Goal: Task Accomplishment & Management: Use online tool/utility

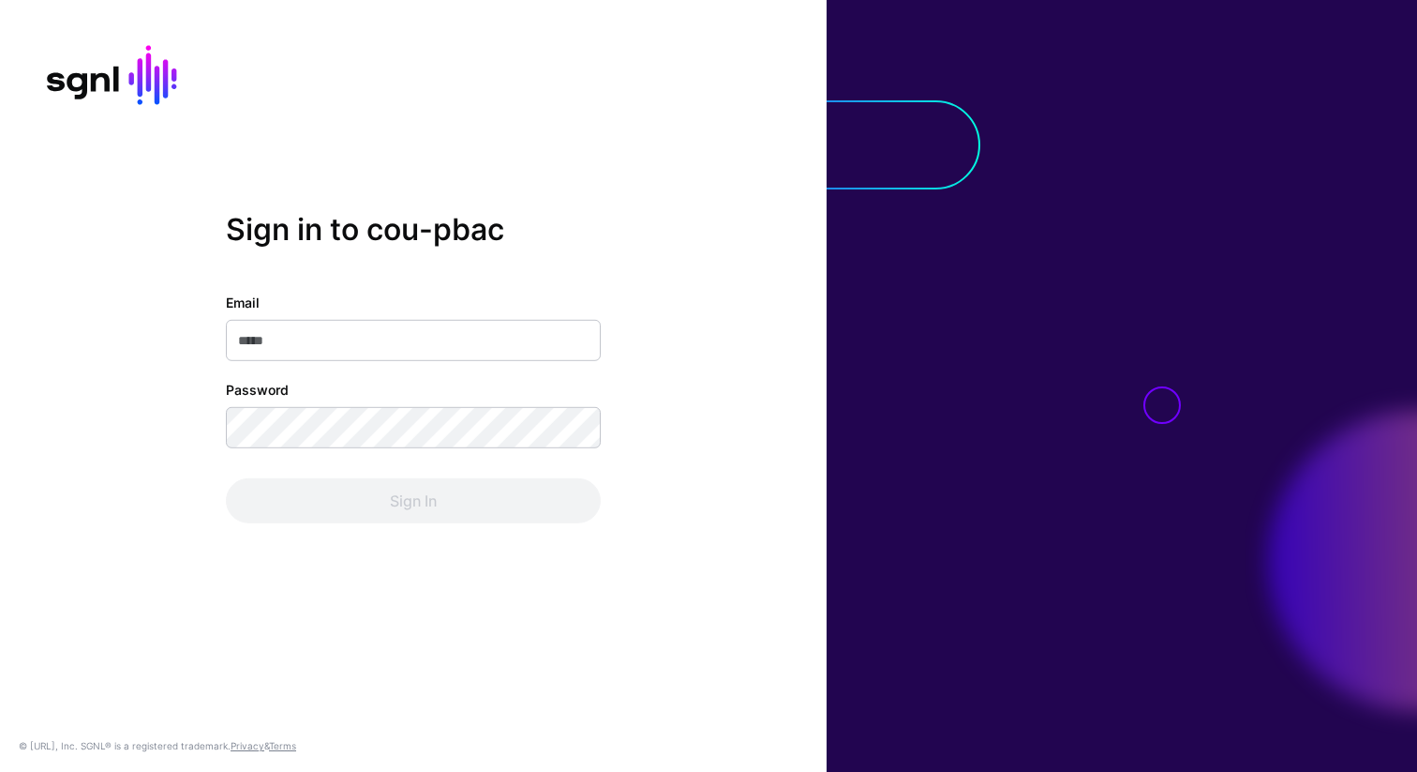
type input "**********"
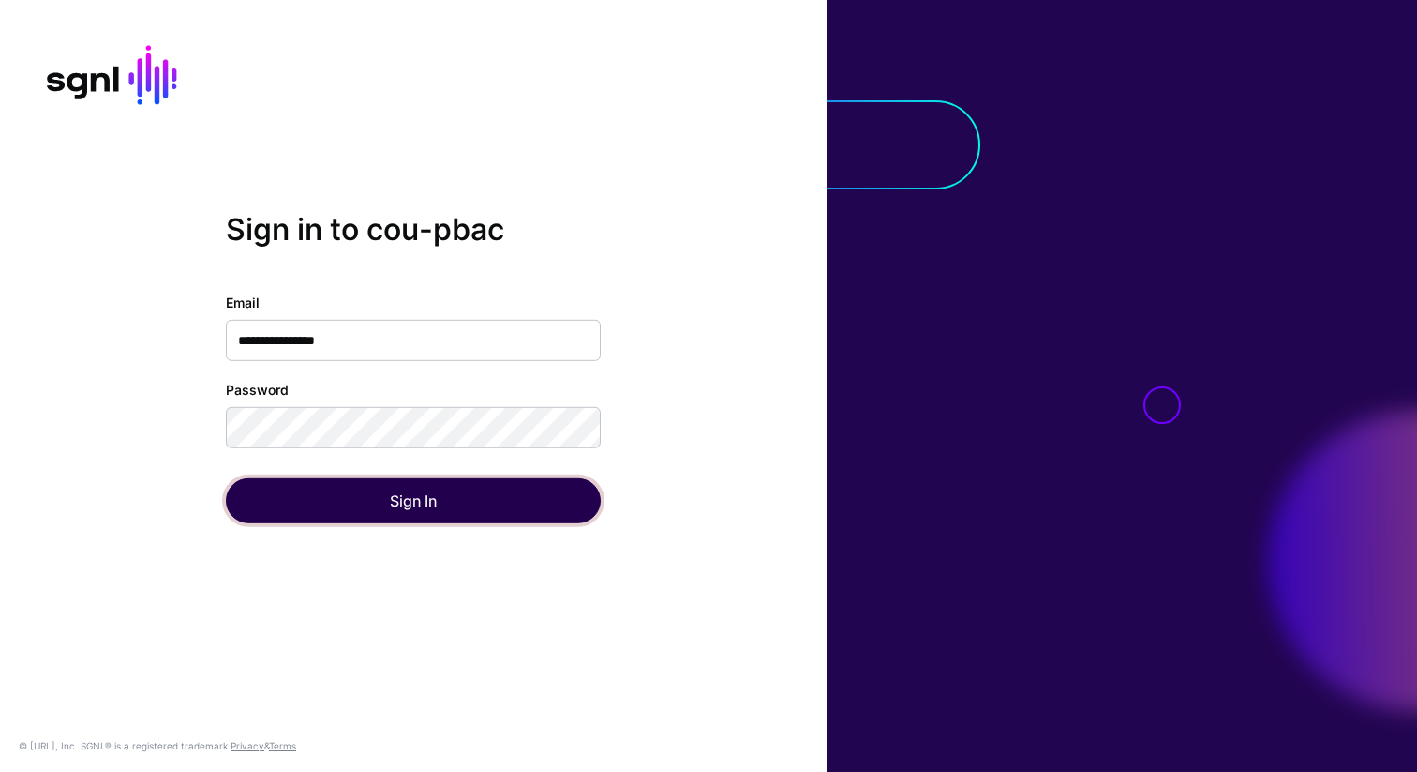
click at [426, 509] on button "Sign In" at bounding box center [413, 500] width 375 height 45
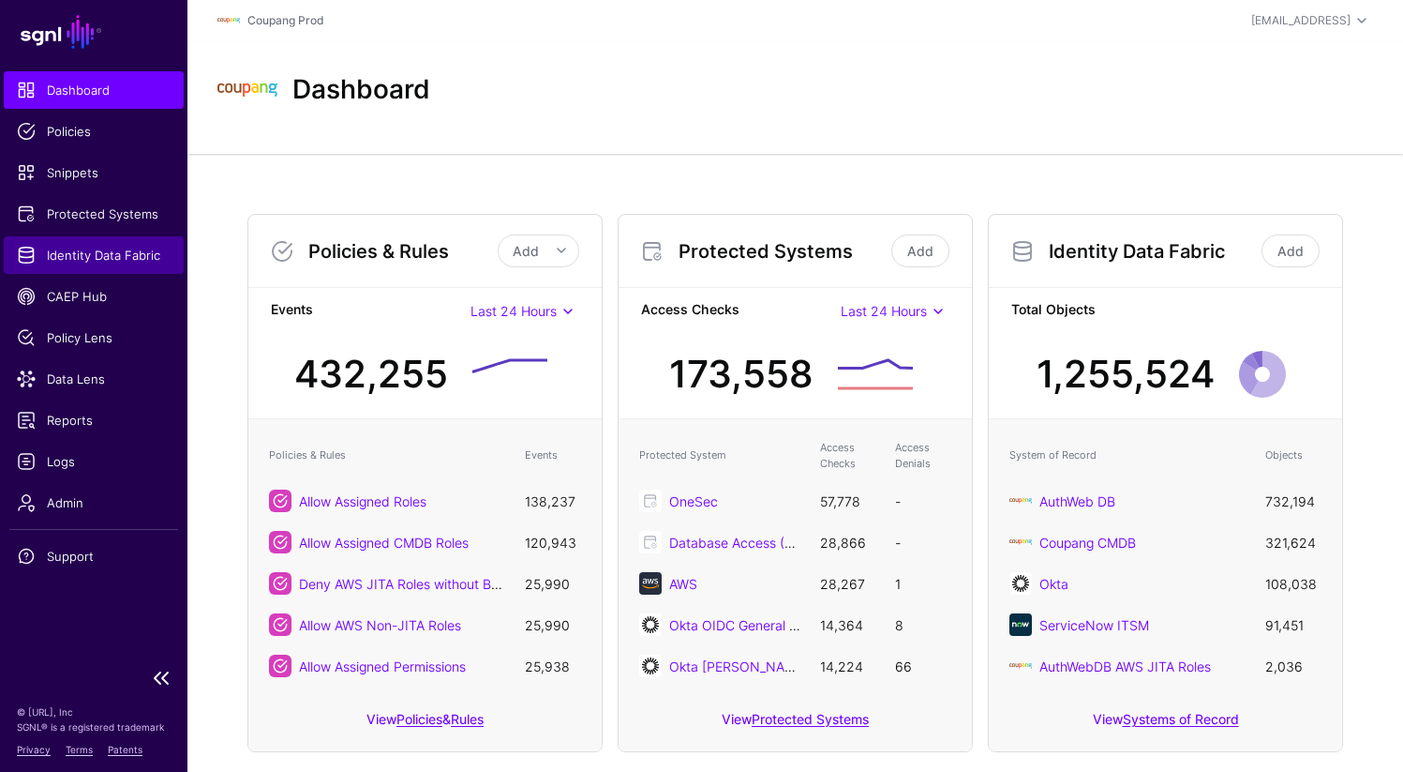
click at [92, 248] on span "Identity Data Fabric" at bounding box center [94, 255] width 154 height 19
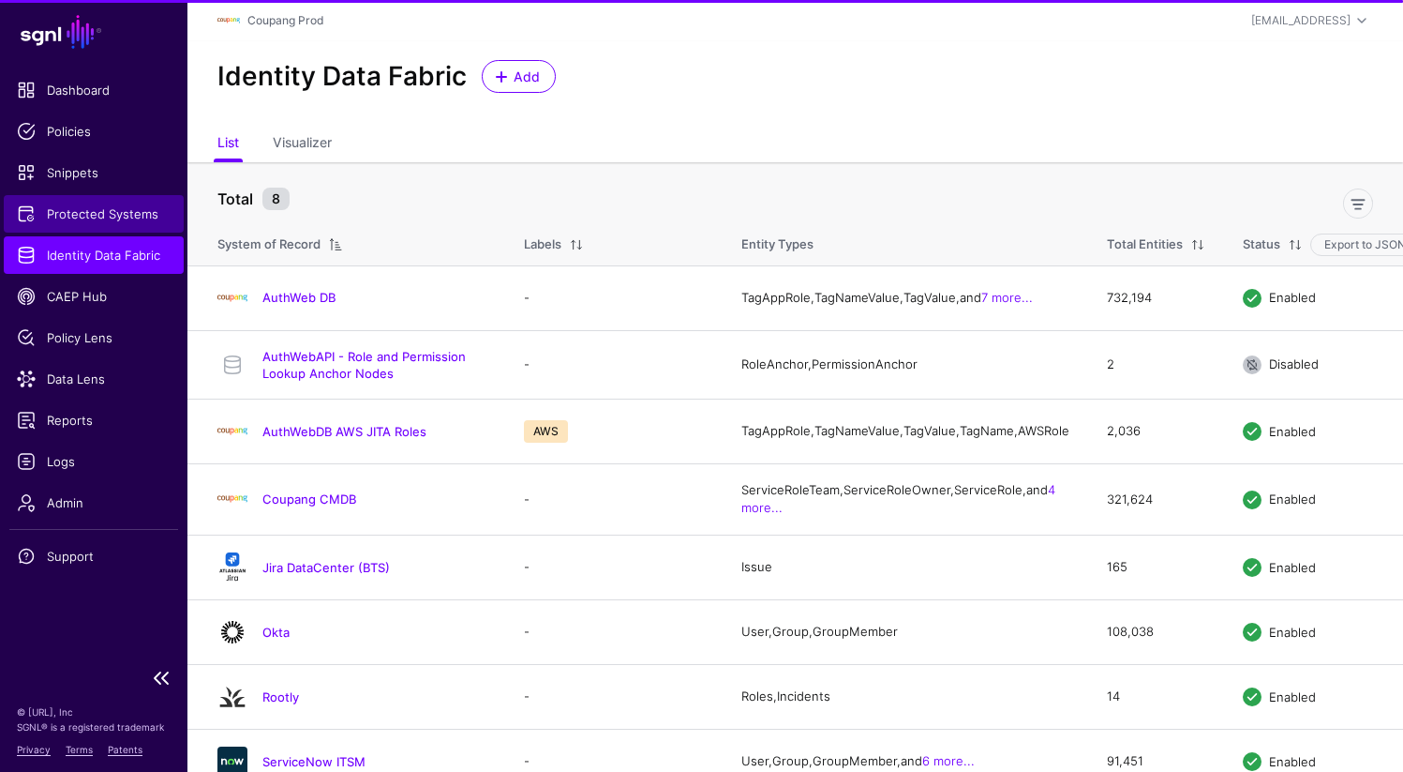
click at [108, 206] on span "Protected Systems" at bounding box center [94, 213] width 154 height 19
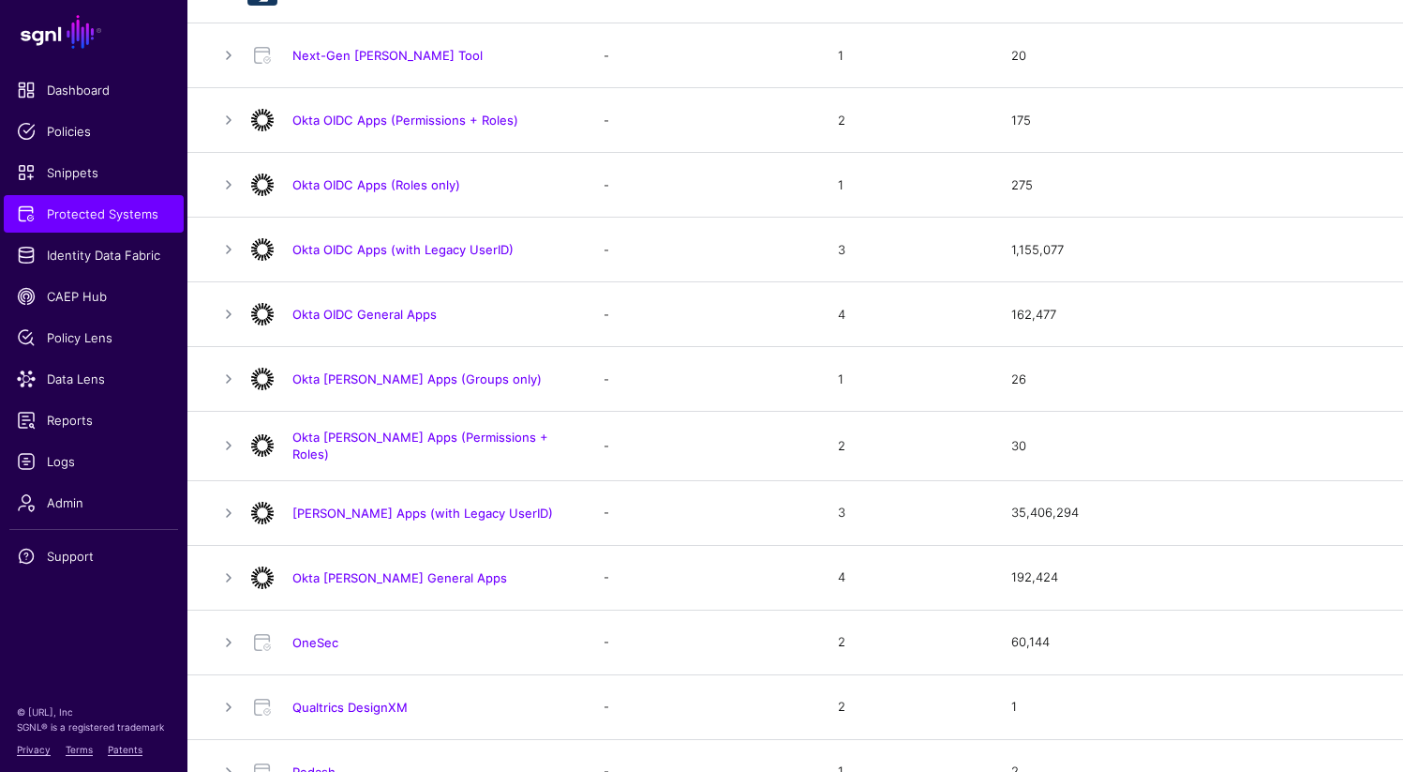
scroll to position [1186, 0]
click at [422, 184] on link "Okta OIDC Apps (Roles only)" at bounding box center [376, 183] width 168 height 15
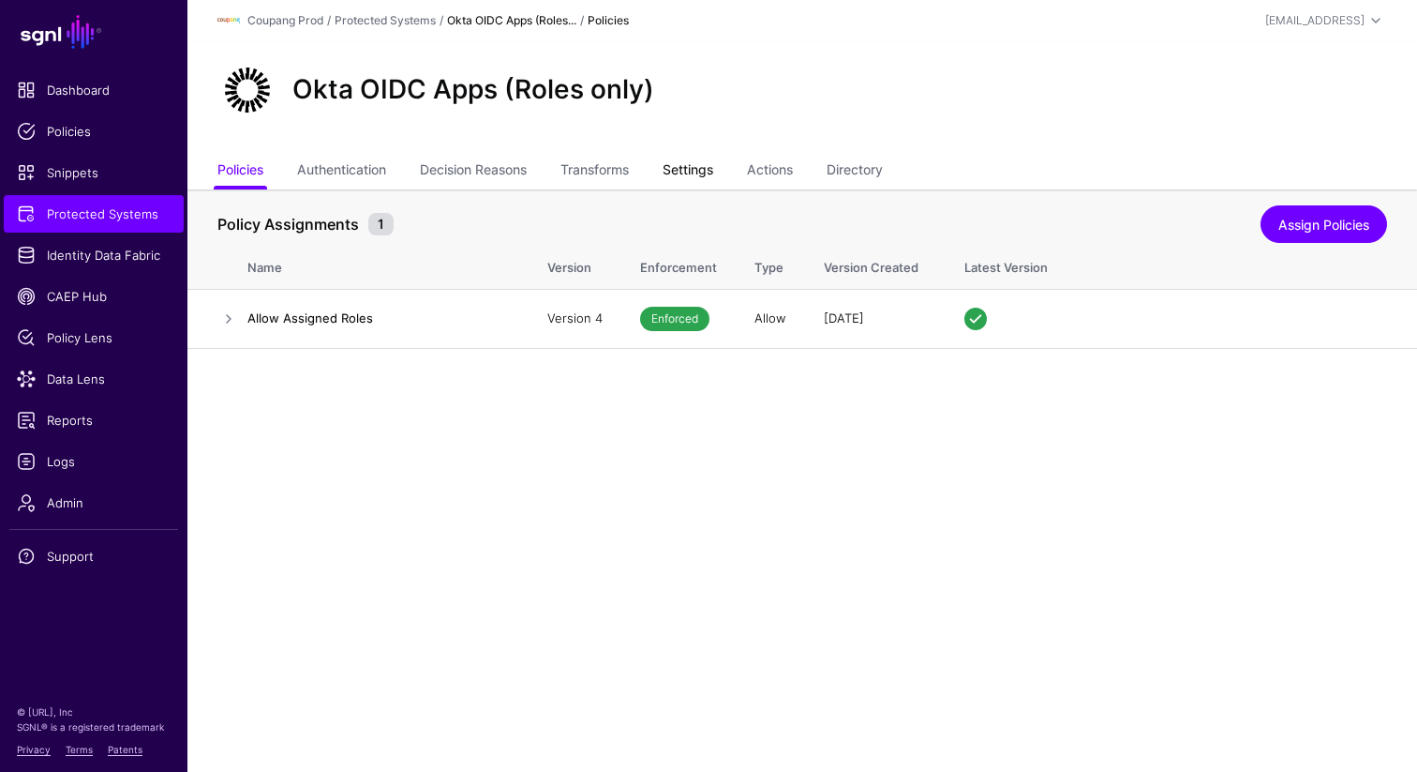
click at [697, 176] on link "Settings" at bounding box center [688, 172] width 51 height 36
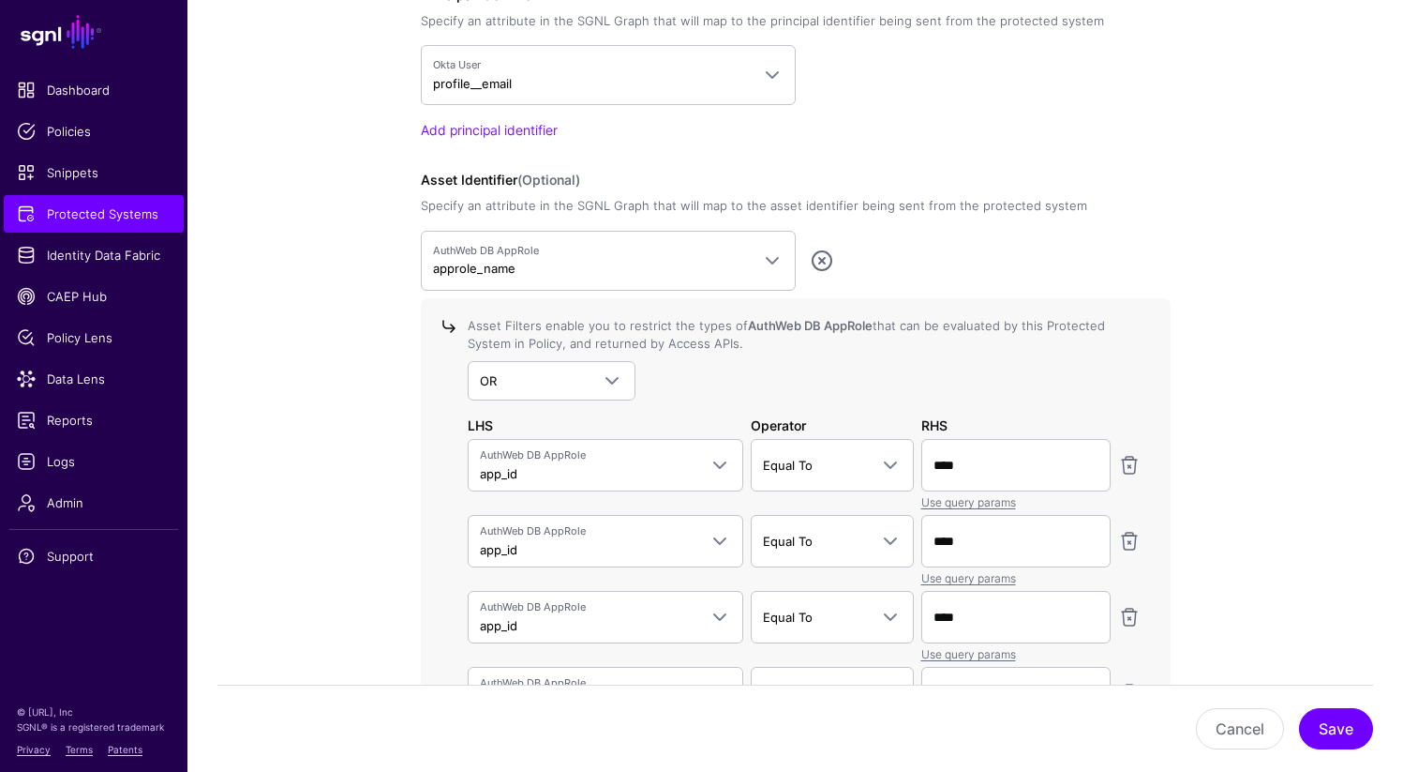
scroll to position [1654, 0]
click at [98, 213] on span "Protected Systems" at bounding box center [94, 213] width 154 height 19
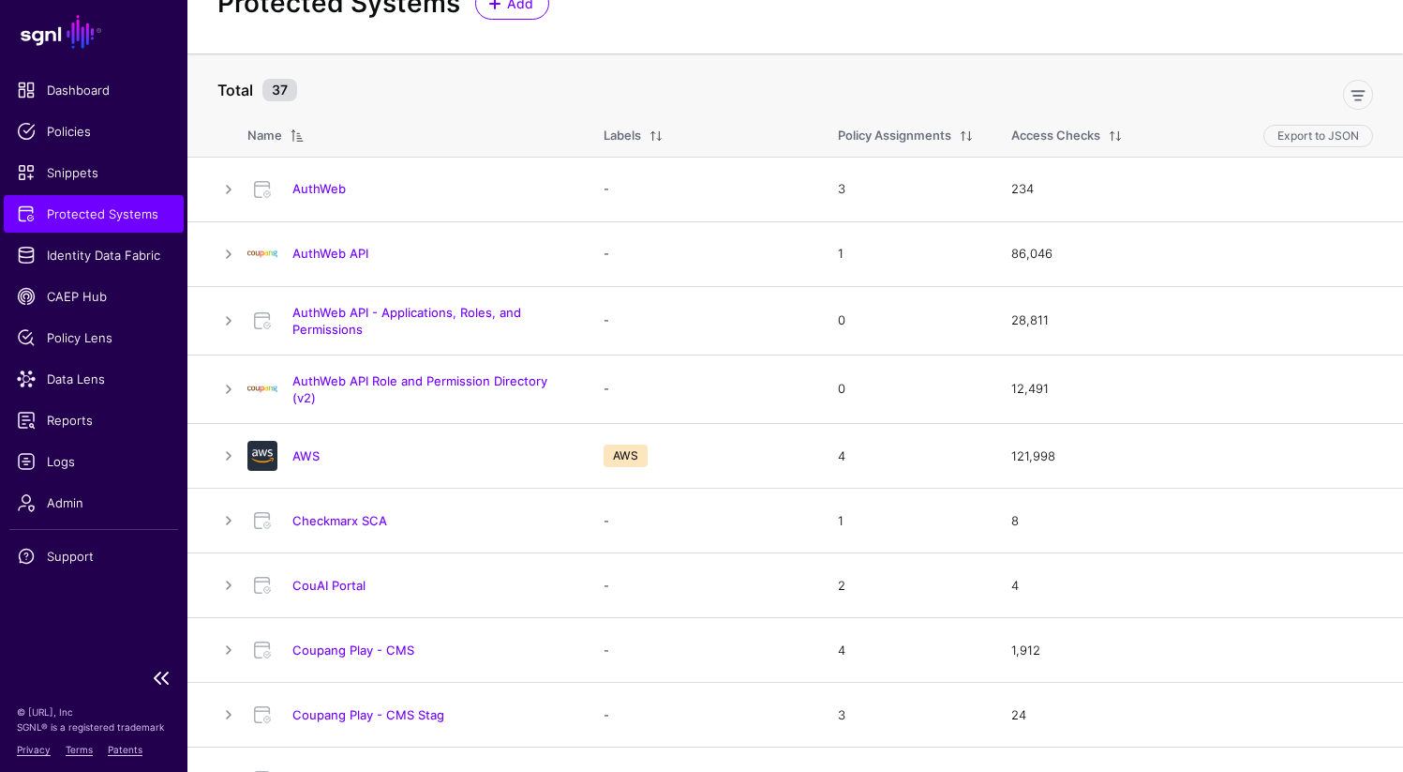
scroll to position [76, 0]
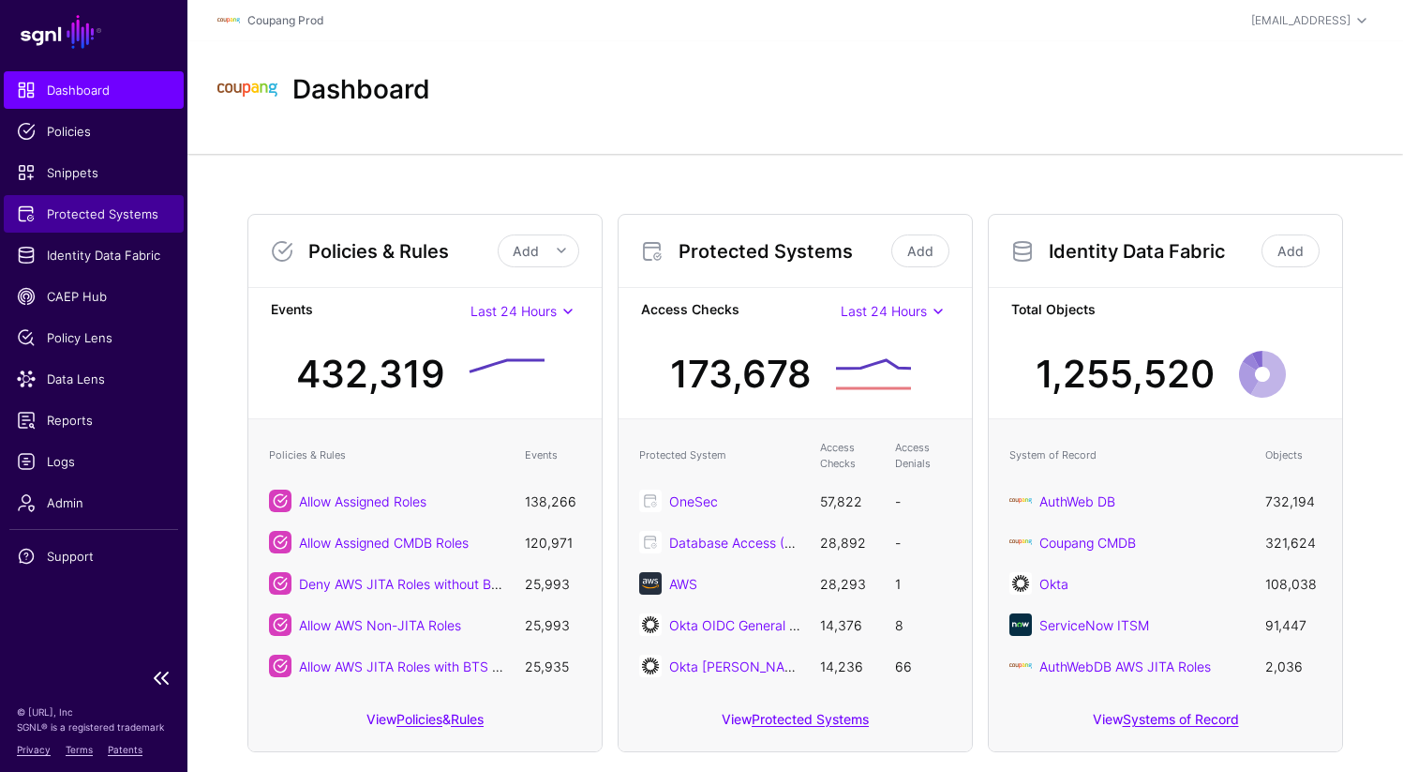
click at [116, 217] on span "Protected Systems" at bounding box center [94, 213] width 154 height 19
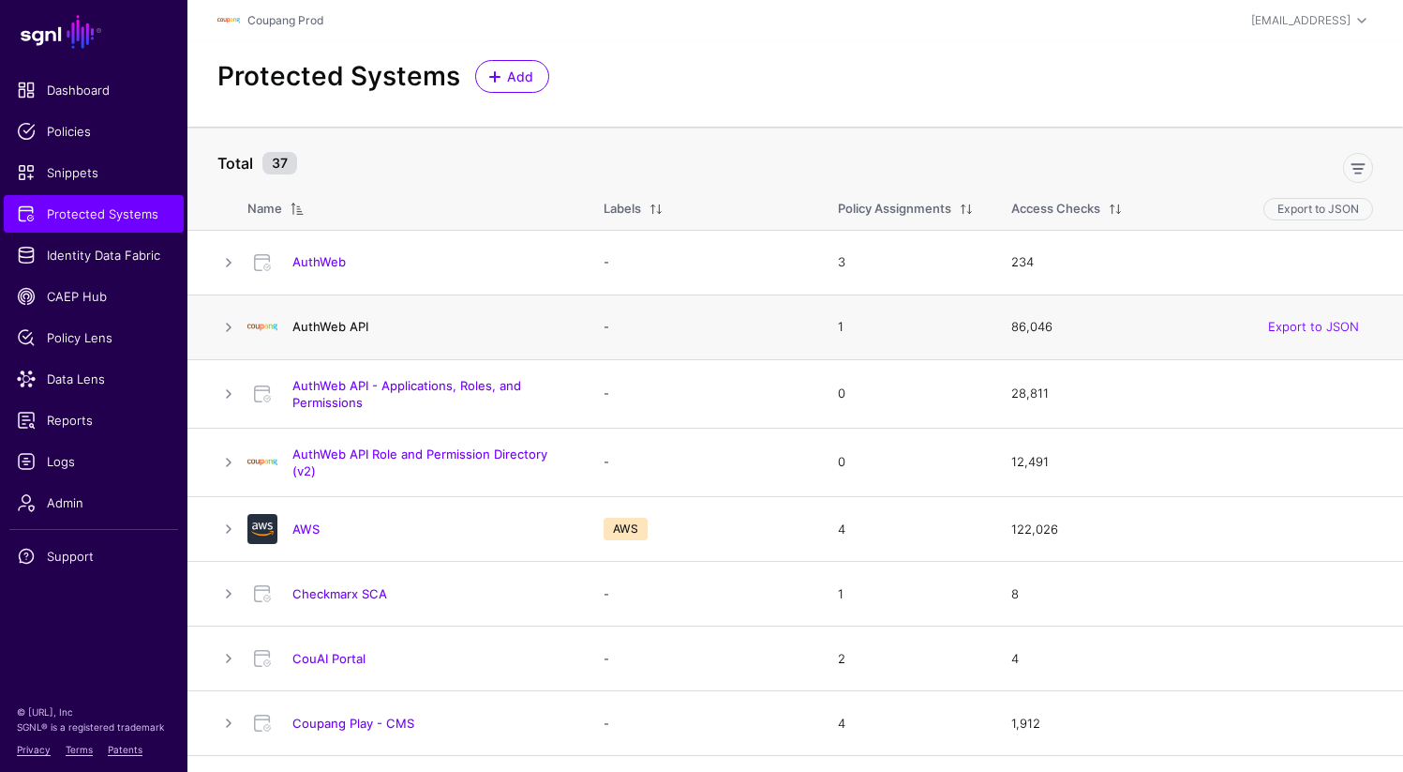
click at [337, 328] on link "AuthWeb API" at bounding box center [330, 326] width 76 height 15
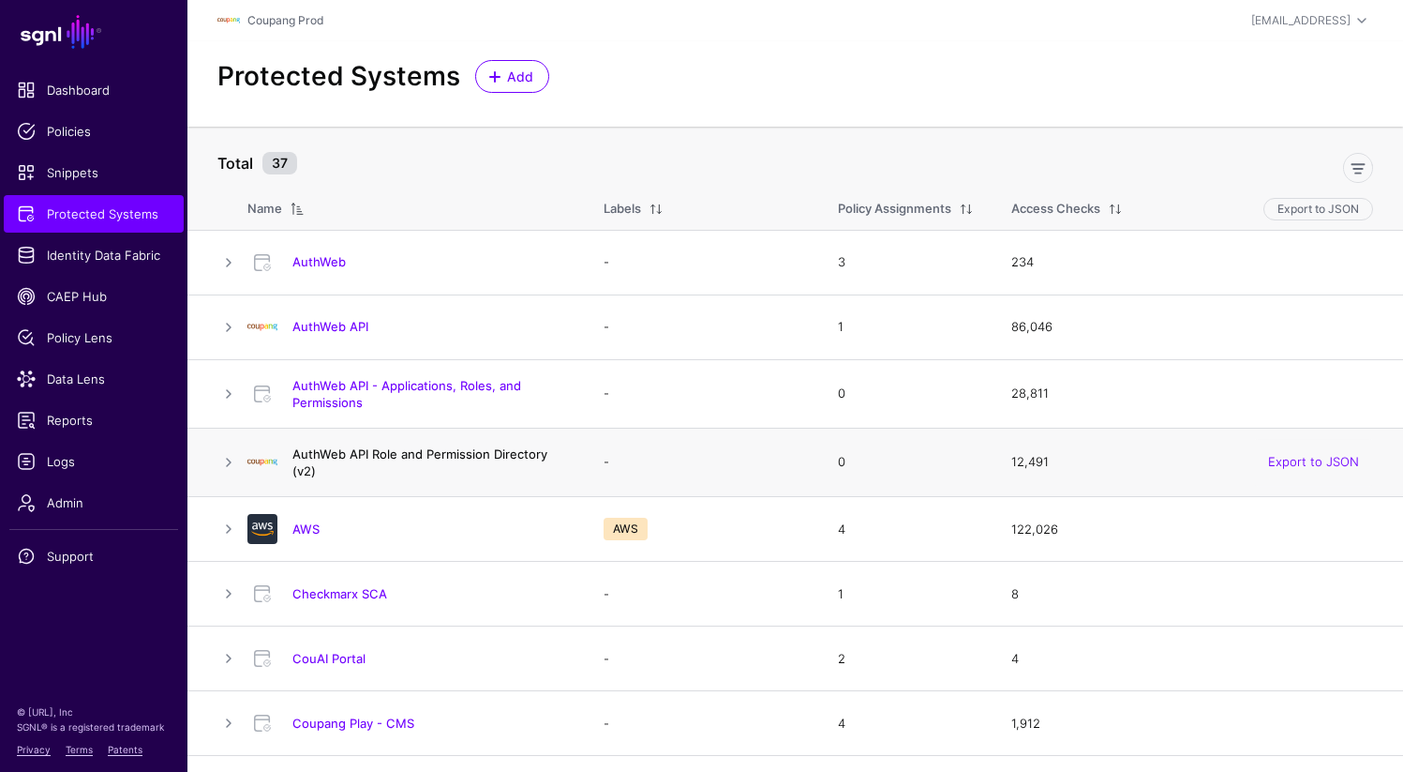
click at [371, 446] on link "AuthWeb API Role and Permission Directory (v2)" at bounding box center [419, 462] width 255 height 32
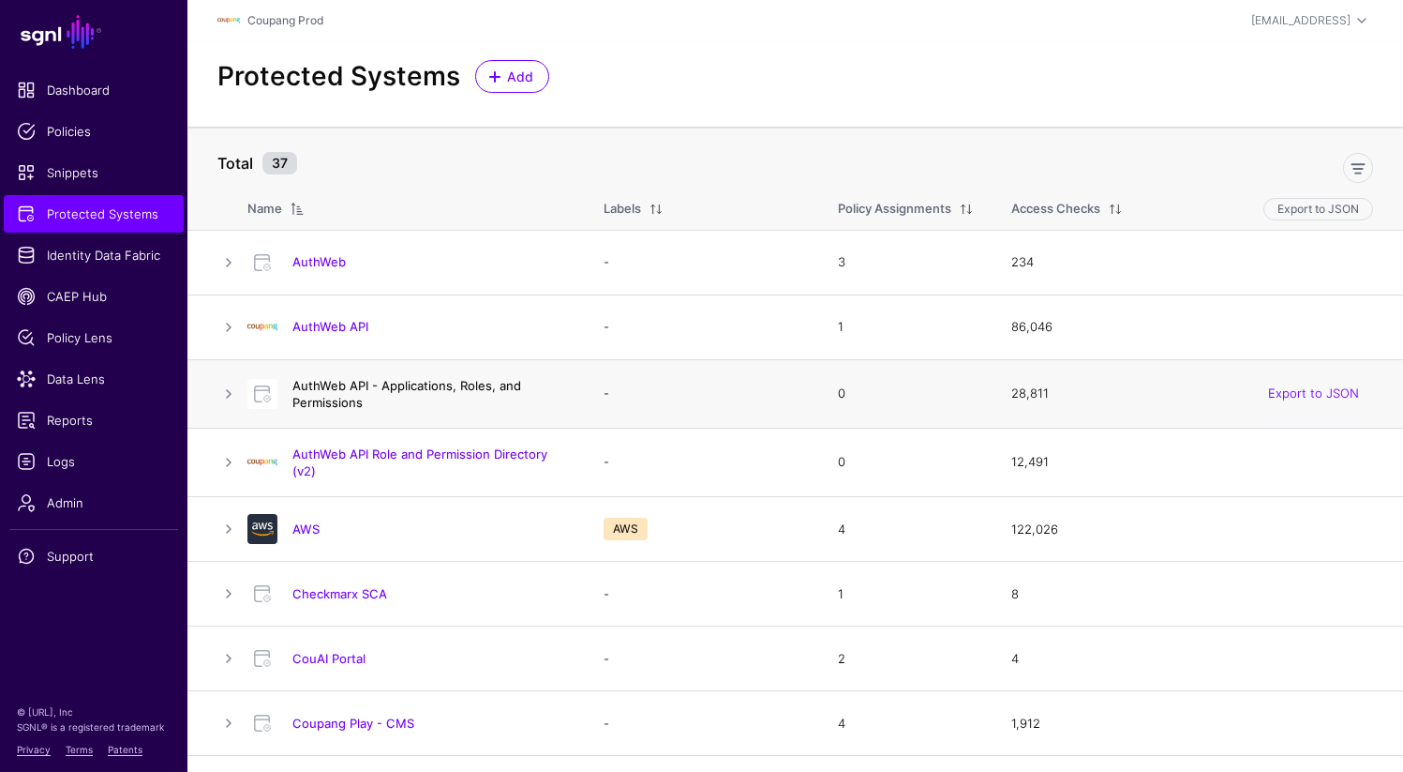
click at [459, 379] on link "AuthWeb API - Applications, Roles, and Permissions" at bounding box center [406, 394] width 229 height 32
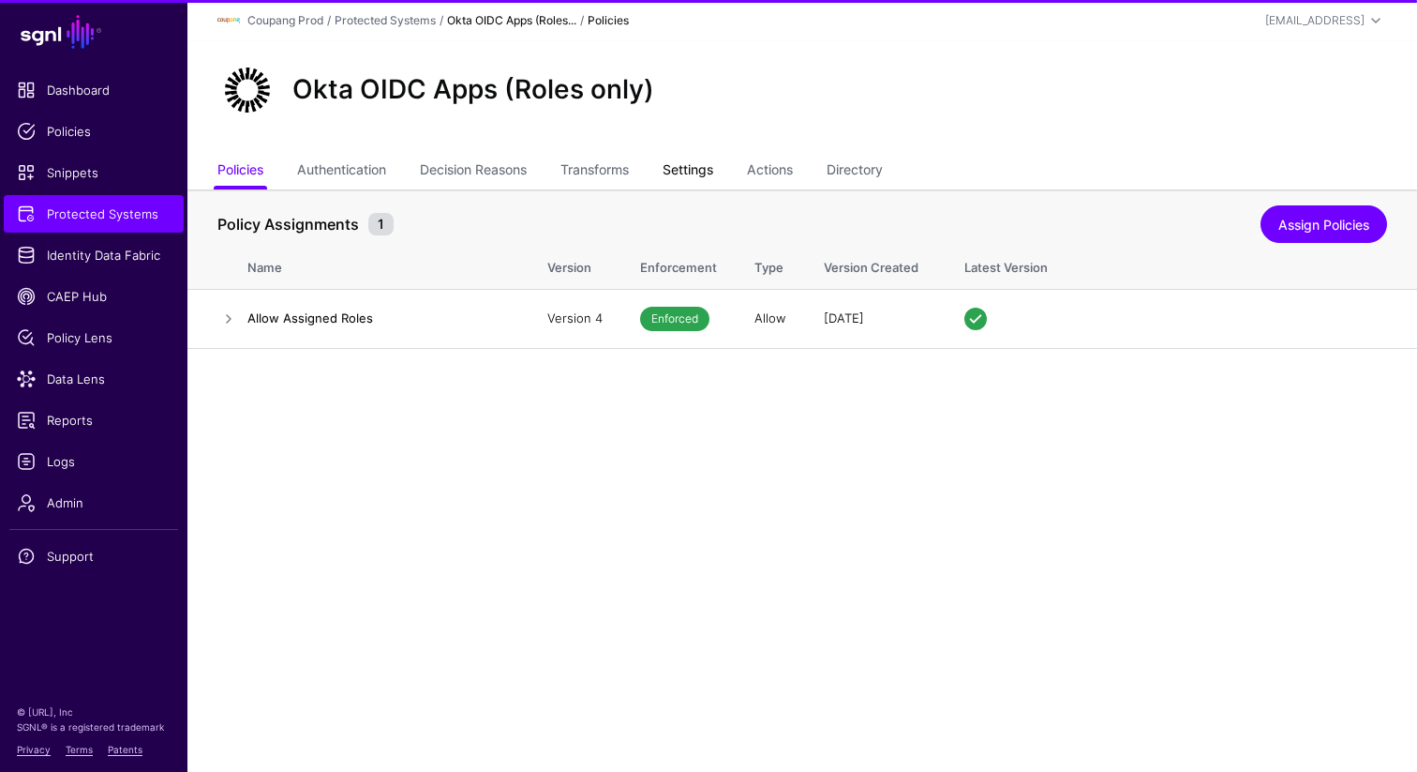
click at [698, 178] on link "Settings" at bounding box center [688, 172] width 51 height 36
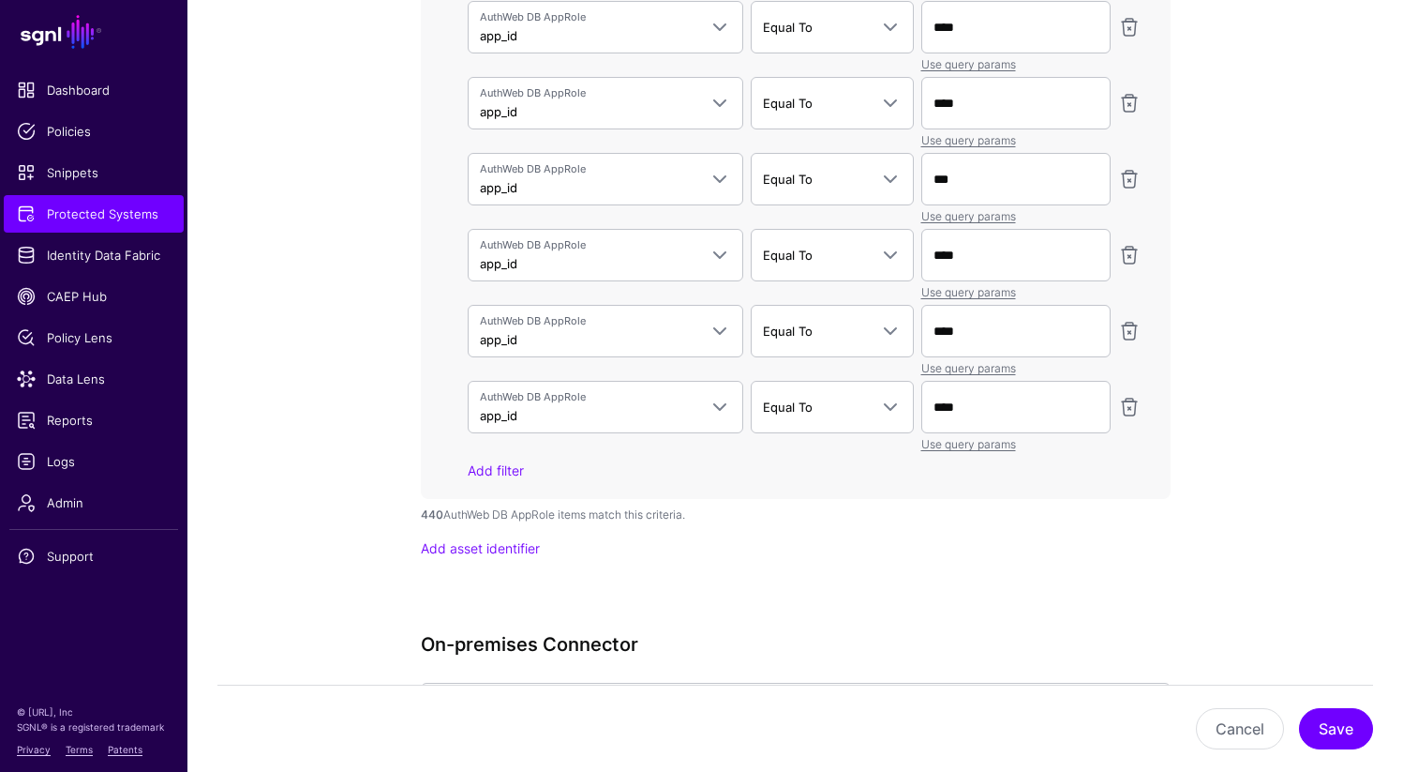
scroll to position [6281, 0]
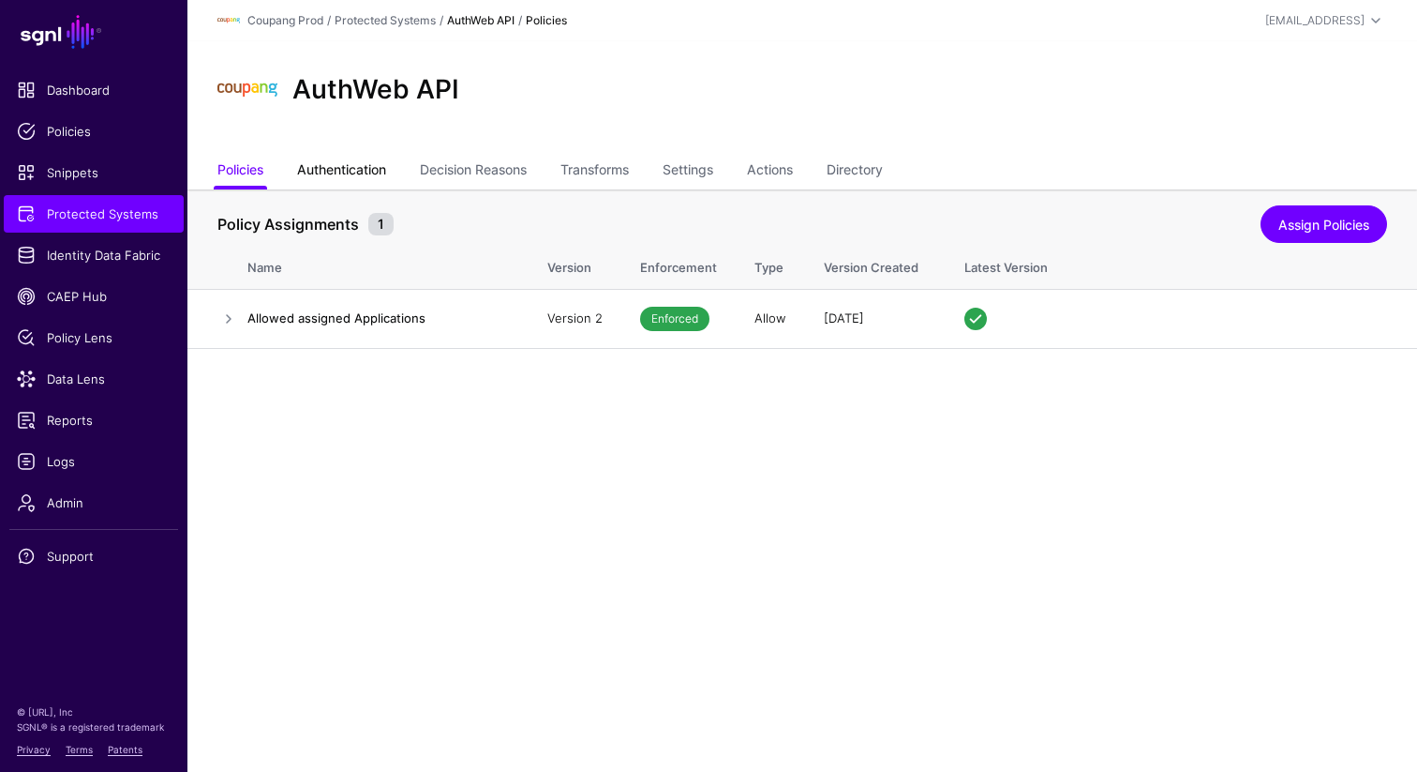
click at [349, 171] on link "Authentication" at bounding box center [341, 172] width 89 height 36
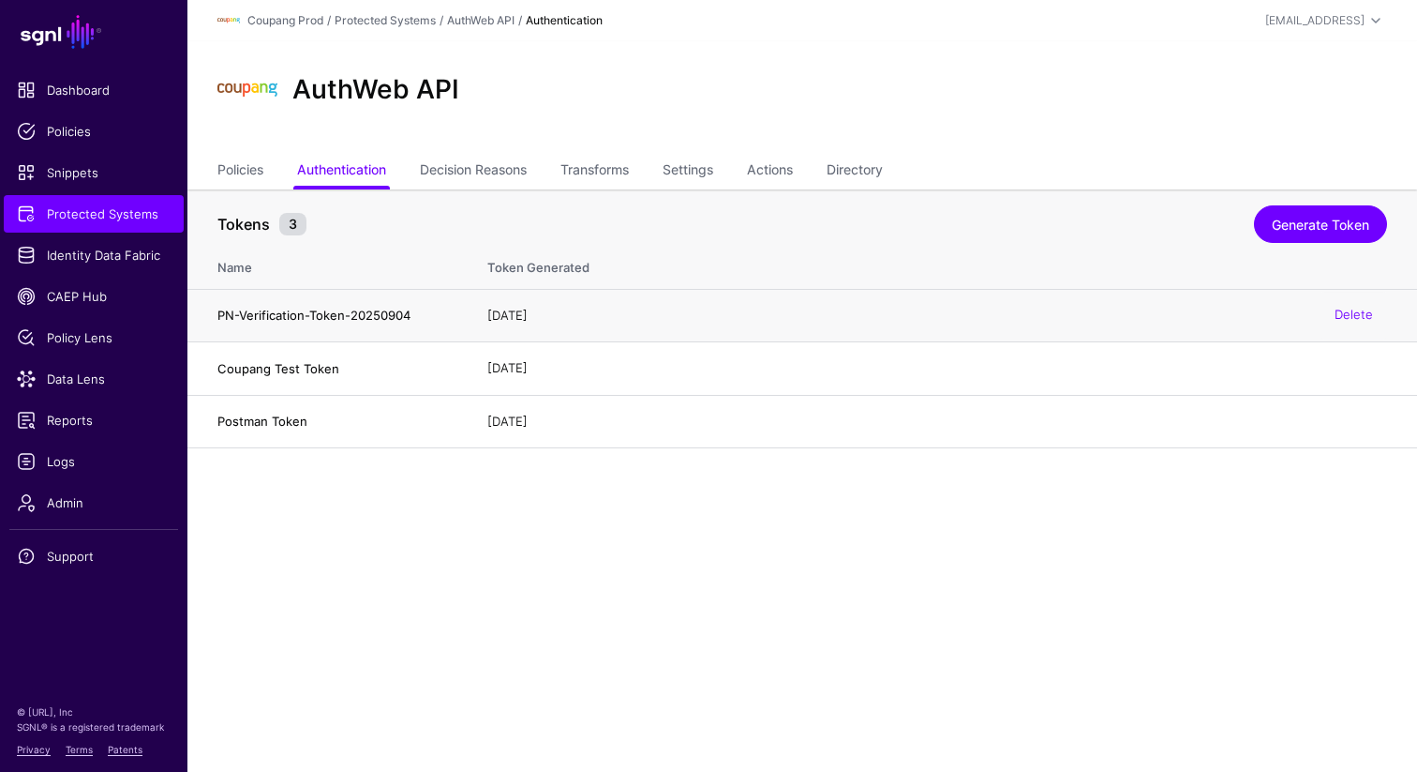
drag, startPoint x: 216, startPoint y: 319, endPoint x: 449, endPoint y: 304, distance: 233.9
click at [449, 304] on td "PN-Verification-Token-20250904" at bounding box center [327, 315] width 281 height 53
drag, startPoint x: 413, startPoint y: 309, endPoint x: 213, endPoint y: 314, distance: 200.7
click at [213, 314] on td "PN-Verification-Token-20250904" at bounding box center [327, 315] width 281 height 53
copy h4 "PN-Verification-Token-20250904"
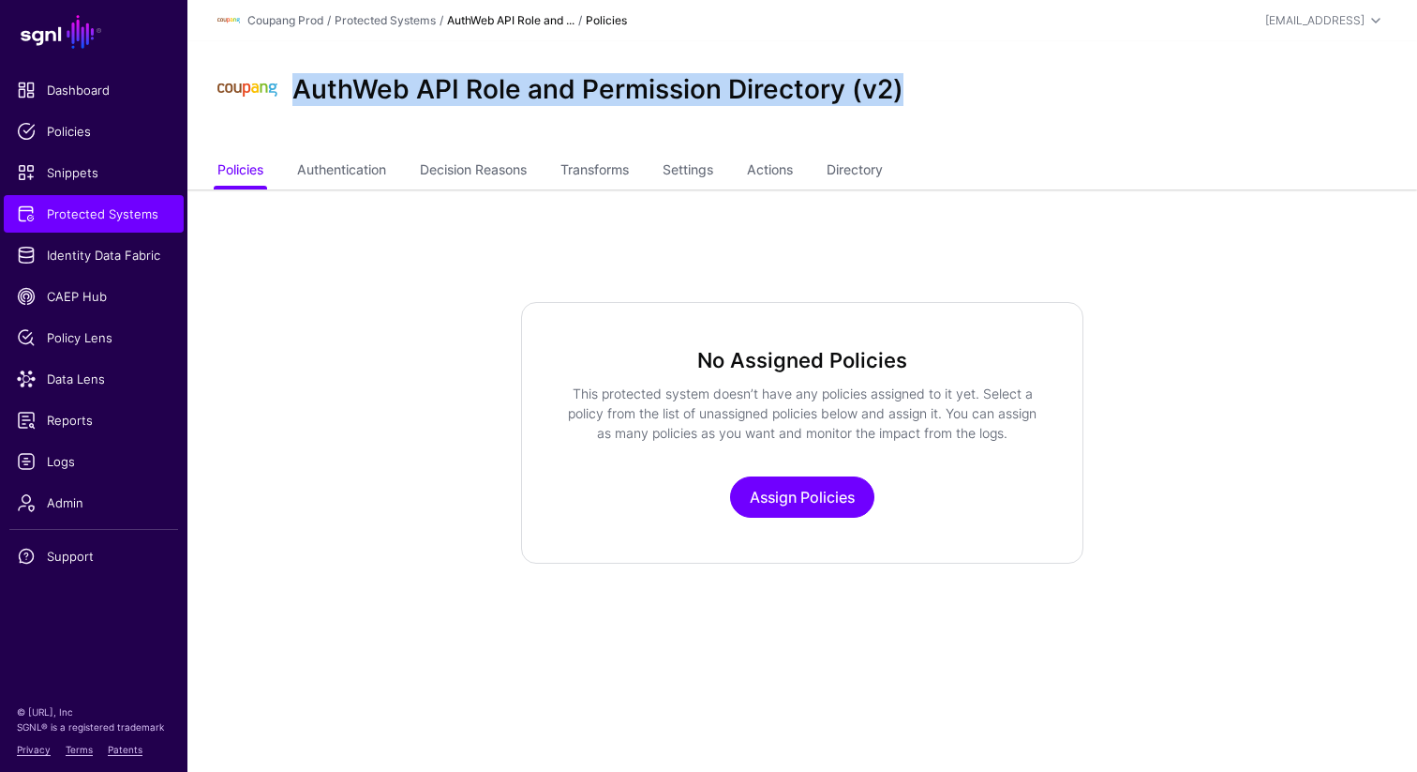
drag, startPoint x: 288, startPoint y: 89, endPoint x: 928, endPoint y: 80, distance: 640.4
click at [928, 80] on div "AuthWeb API Role and Permission Directory (v2)" at bounding box center [802, 90] width 1185 height 60
copy h2 "AuthWeb API Role and Permission Directory (v2)"
click at [336, 171] on link "Authentication" at bounding box center [341, 172] width 89 height 36
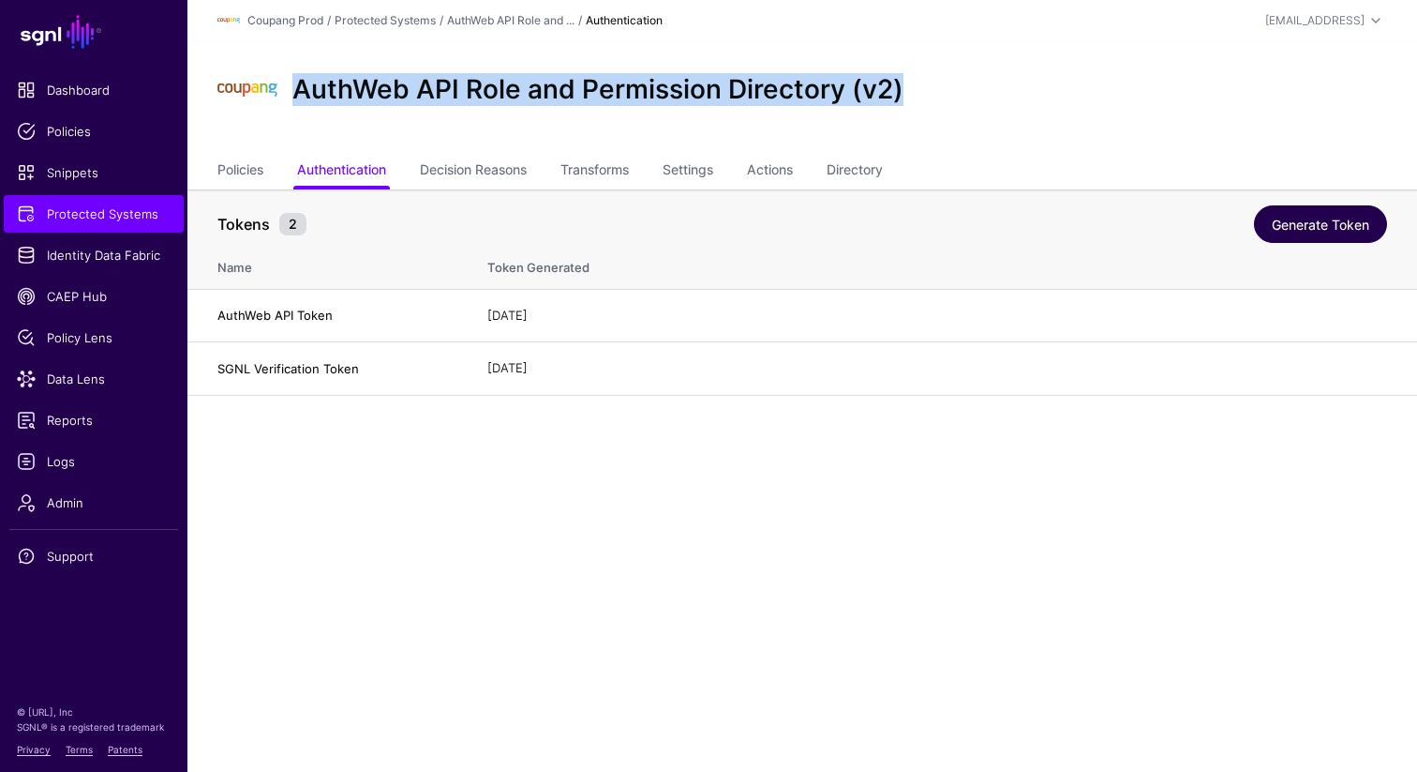
click at [1327, 227] on link "Generate Token" at bounding box center [1320, 223] width 133 height 37
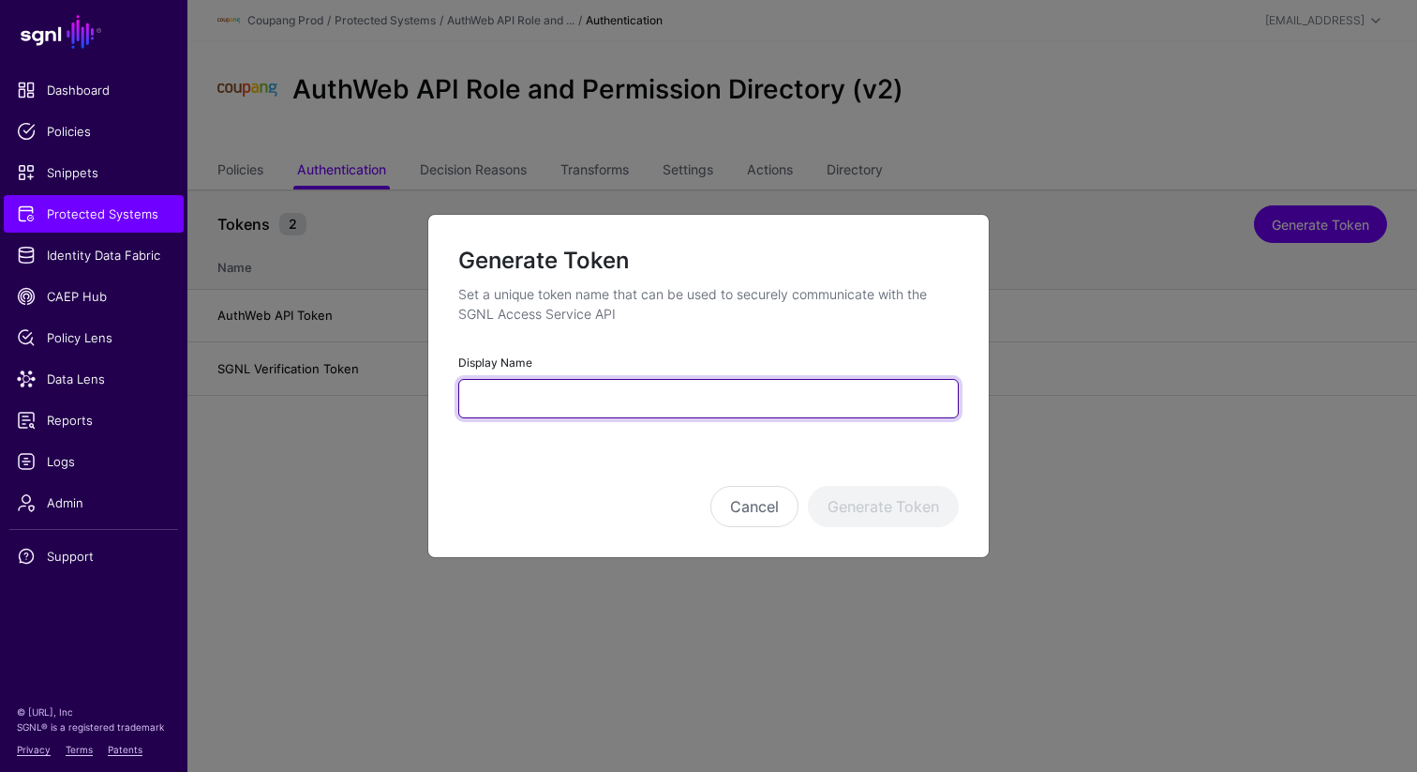
click at [599, 414] on input "Display Name" at bounding box center [708, 398] width 501 height 39
paste input "**********"
type input "**********"
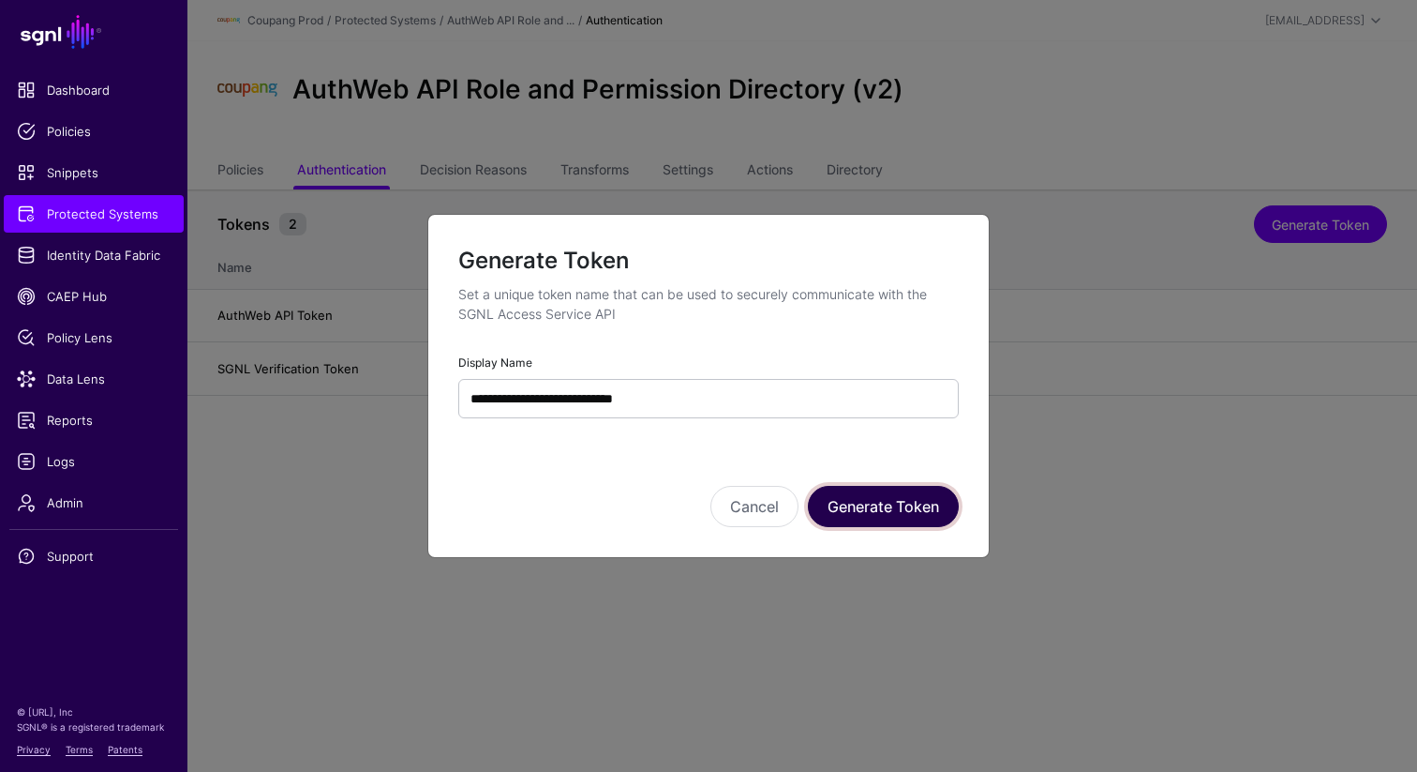
click at [890, 510] on button "Generate Token" at bounding box center [883, 506] width 151 height 41
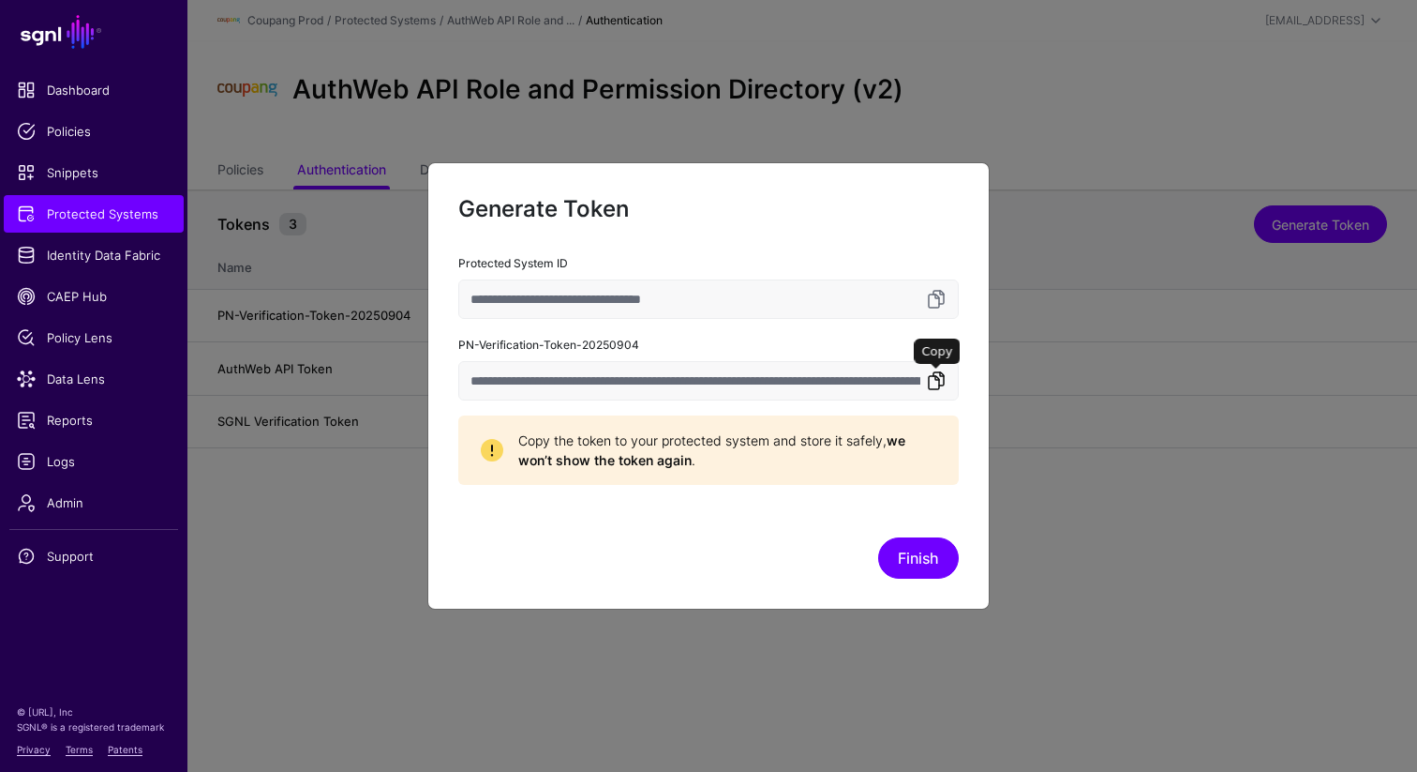
click at [937, 382] on link at bounding box center [936, 380] width 22 height 22
click at [937, 379] on link at bounding box center [936, 380] width 22 height 22
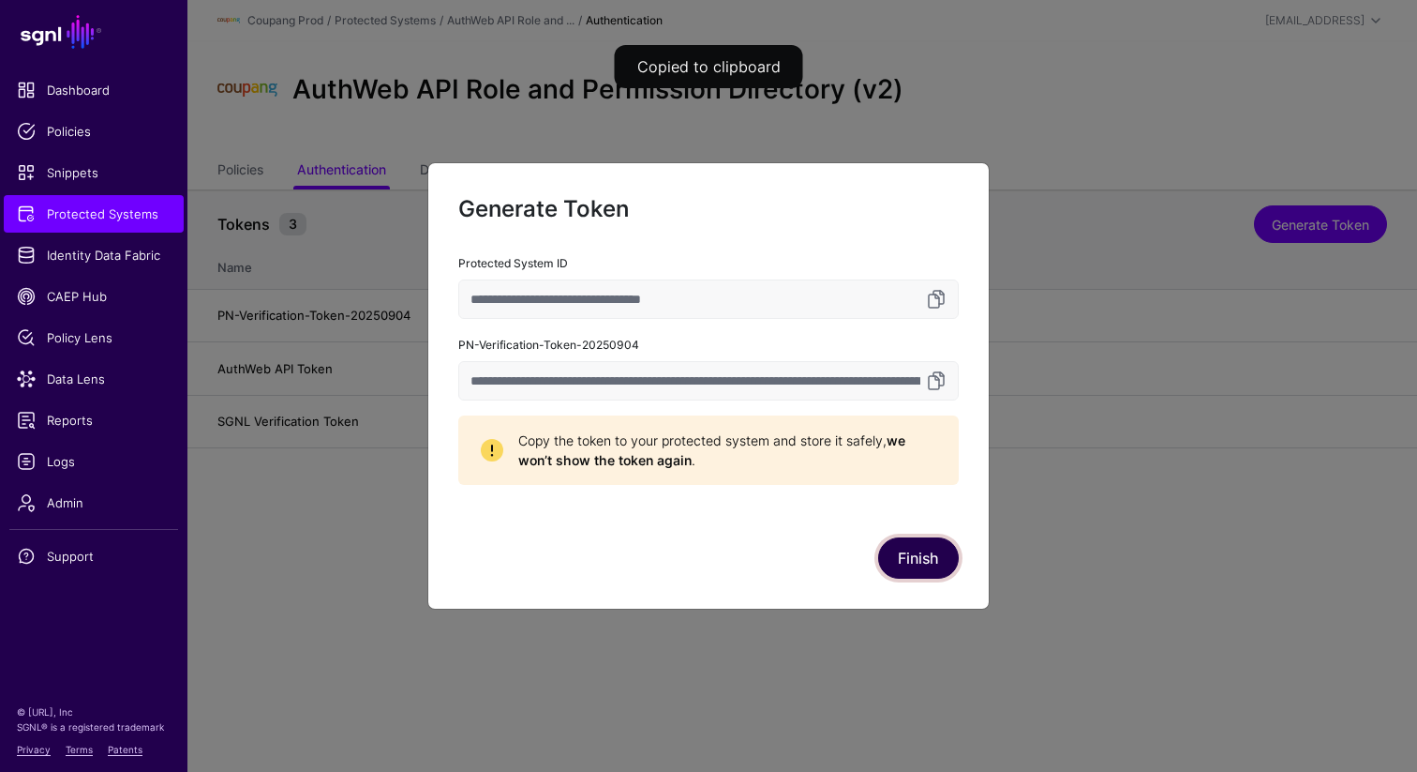
click at [910, 559] on button "Finish" at bounding box center [918, 557] width 81 height 41
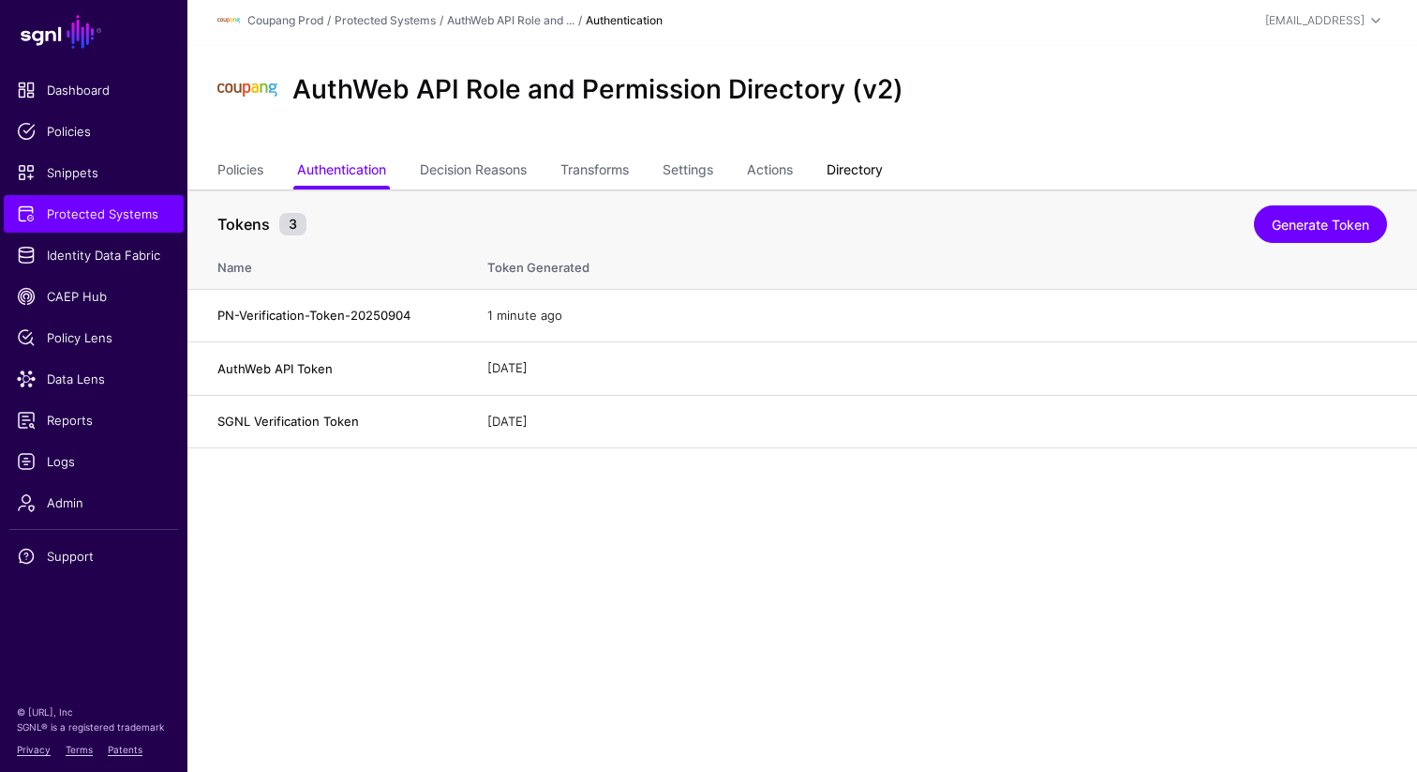
click at [846, 159] on link "Directory" at bounding box center [855, 172] width 56 height 36
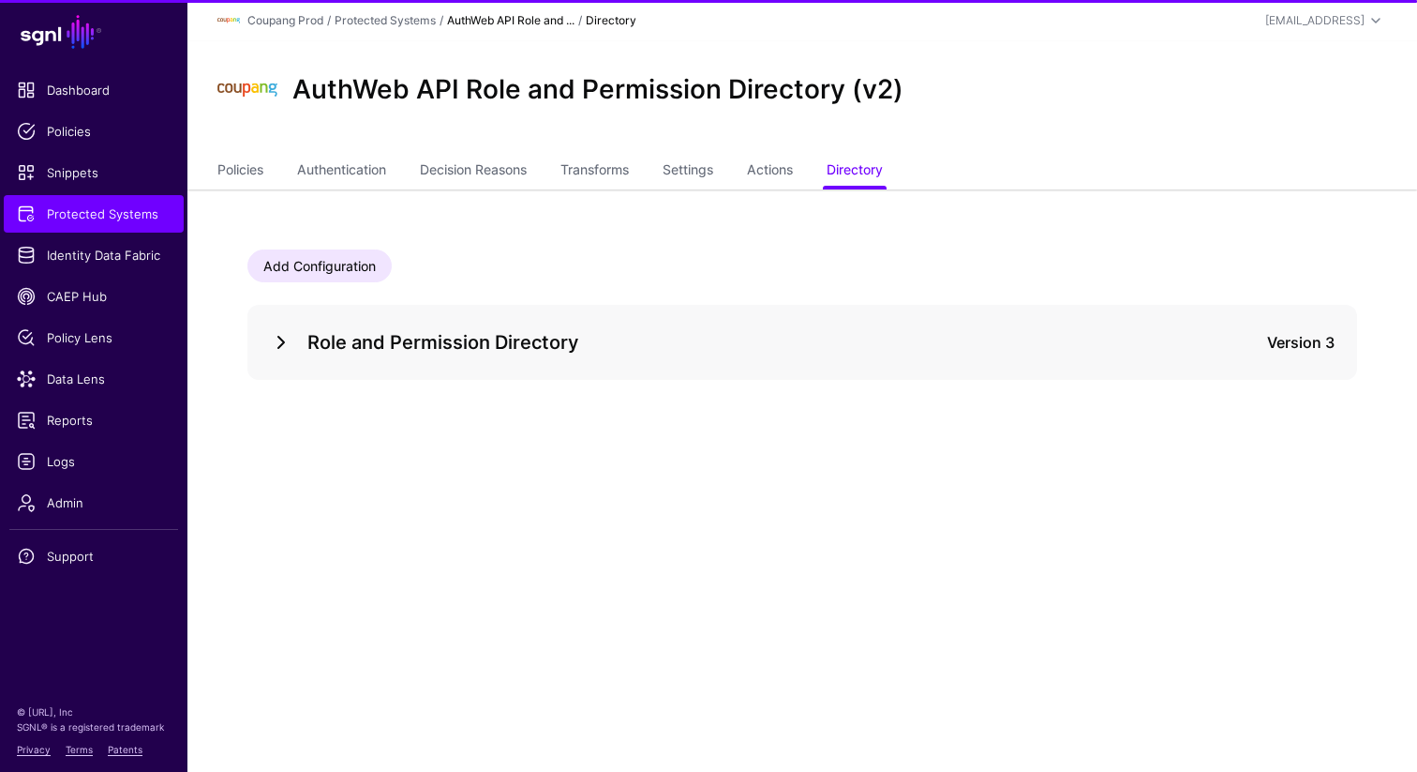
click at [285, 350] on link at bounding box center [281, 342] width 22 height 22
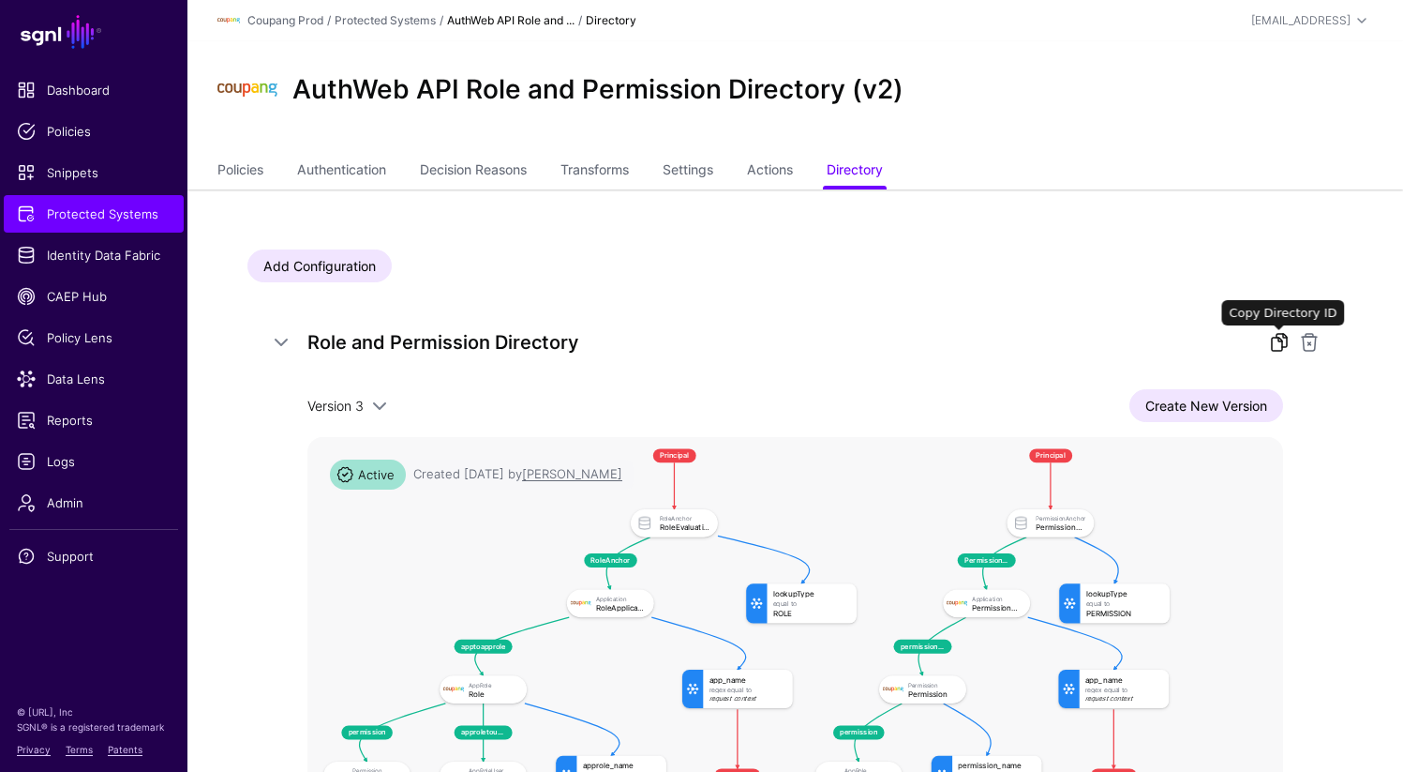
click at [1280, 337] on link at bounding box center [1279, 342] width 22 height 22
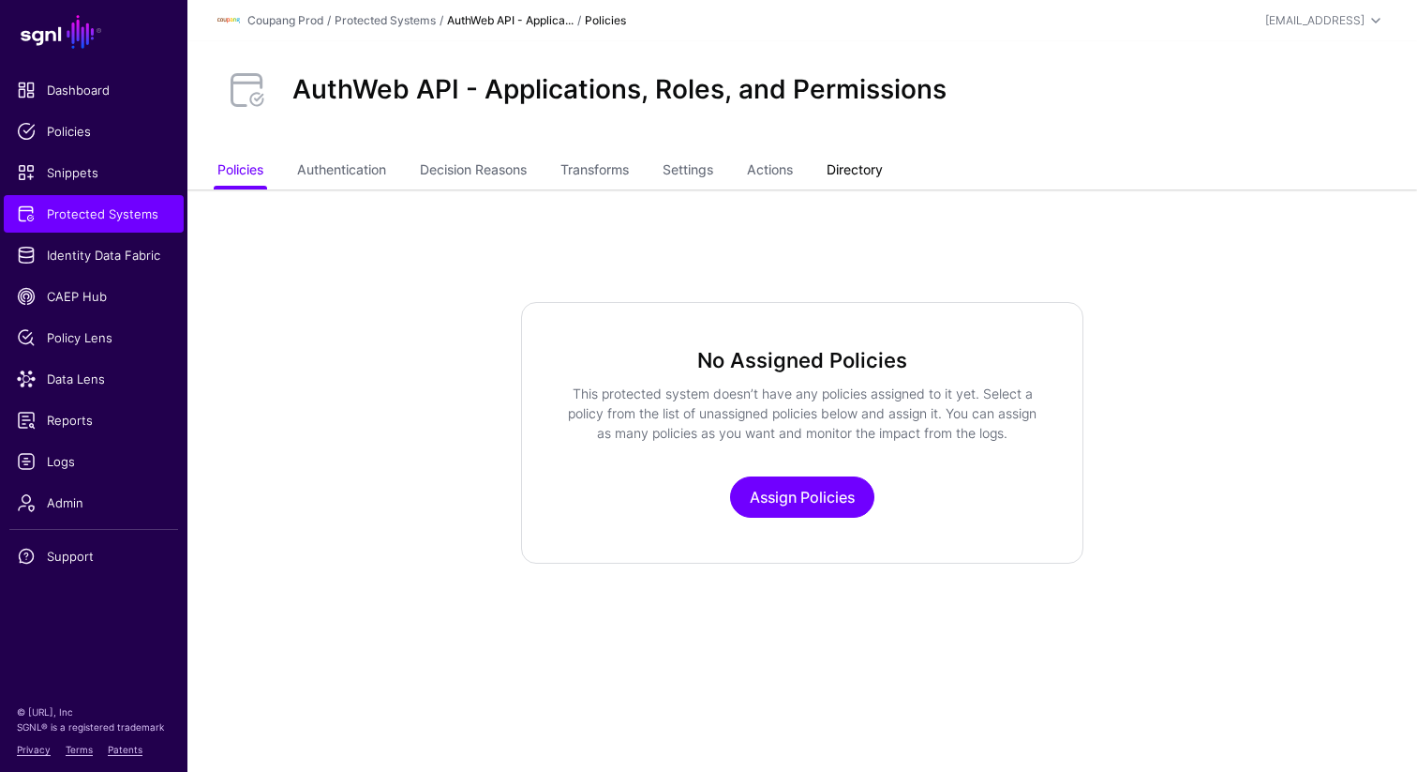
click at [864, 180] on link "Directory" at bounding box center [855, 172] width 56 height 36
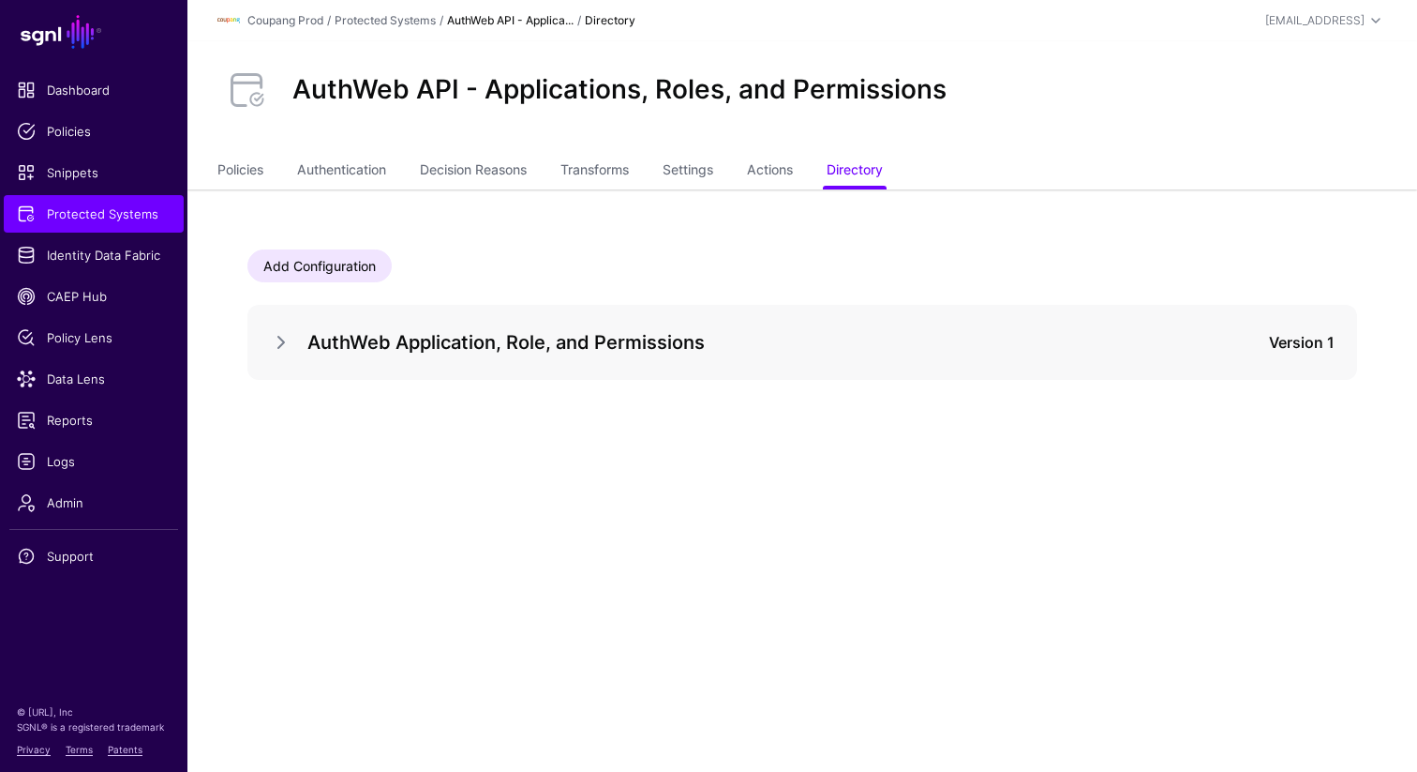
click at [267, 344] on div "AuthWeb Application, Role, and Permissions Version 1" at bounding box center [802, 342] width 1110 height 75
click at [282, 346] on link at bounding box center [281, 342] width 22 height 22
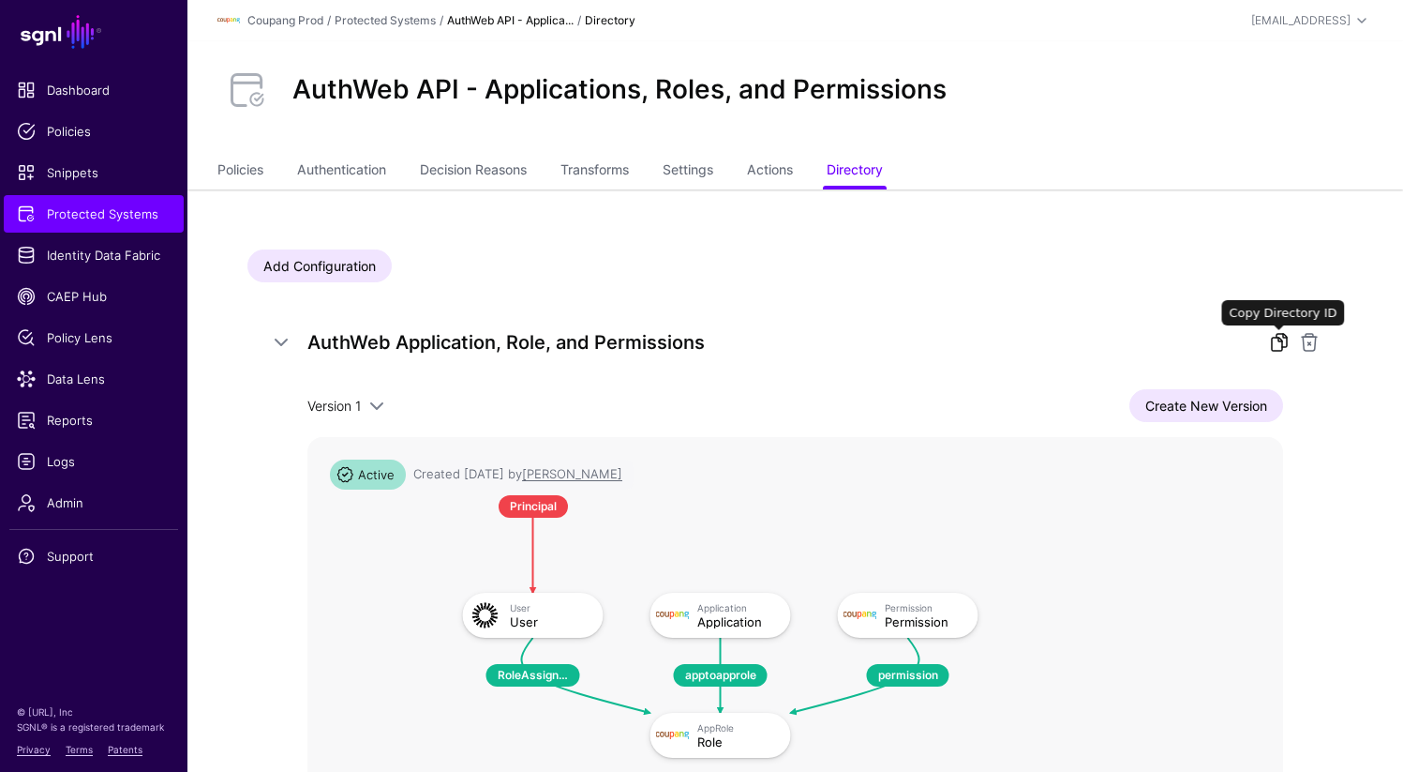
click at [1279, 333] on link at bounding box center [1279, 342] width 22 height 22
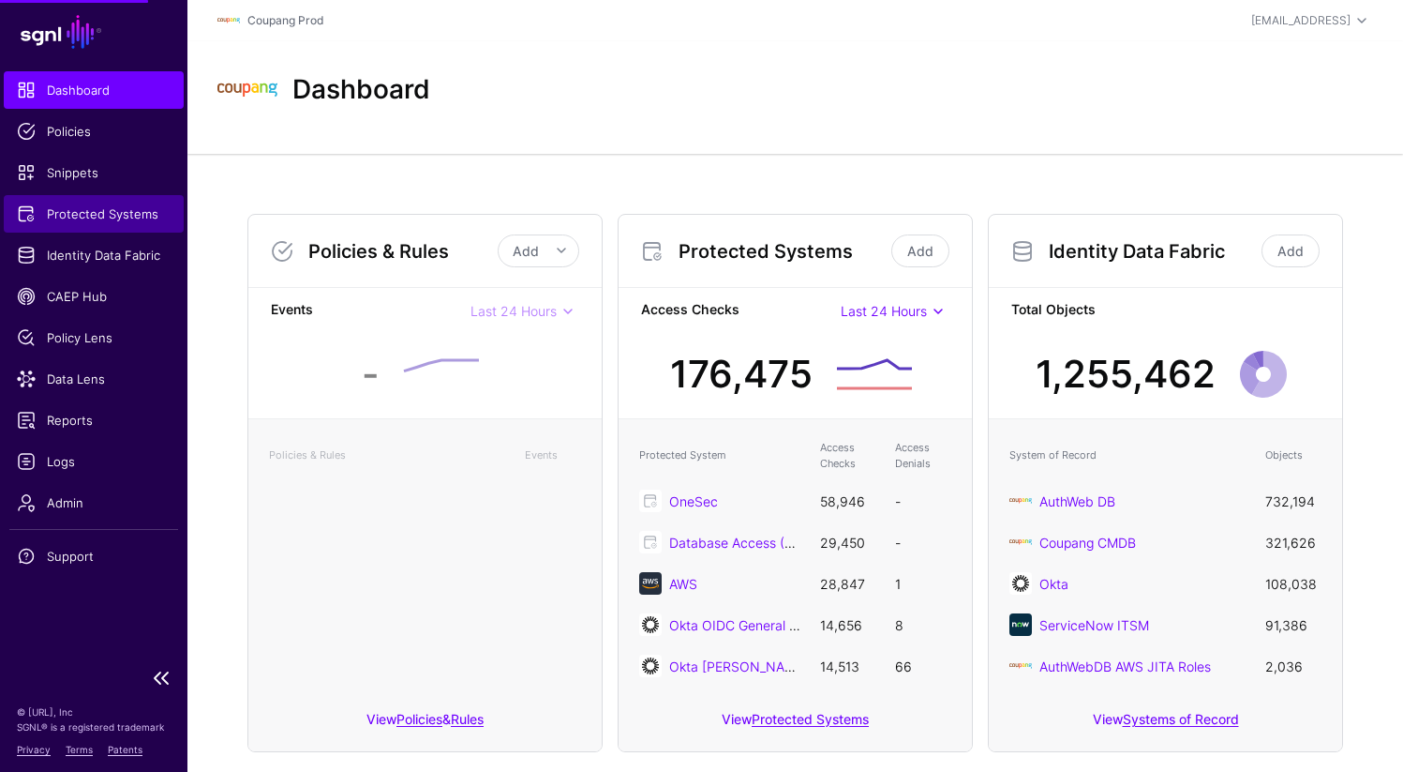
click at [81, 211] on span "Protected Systems" at bounding box center [94, 213] width 154 height 19
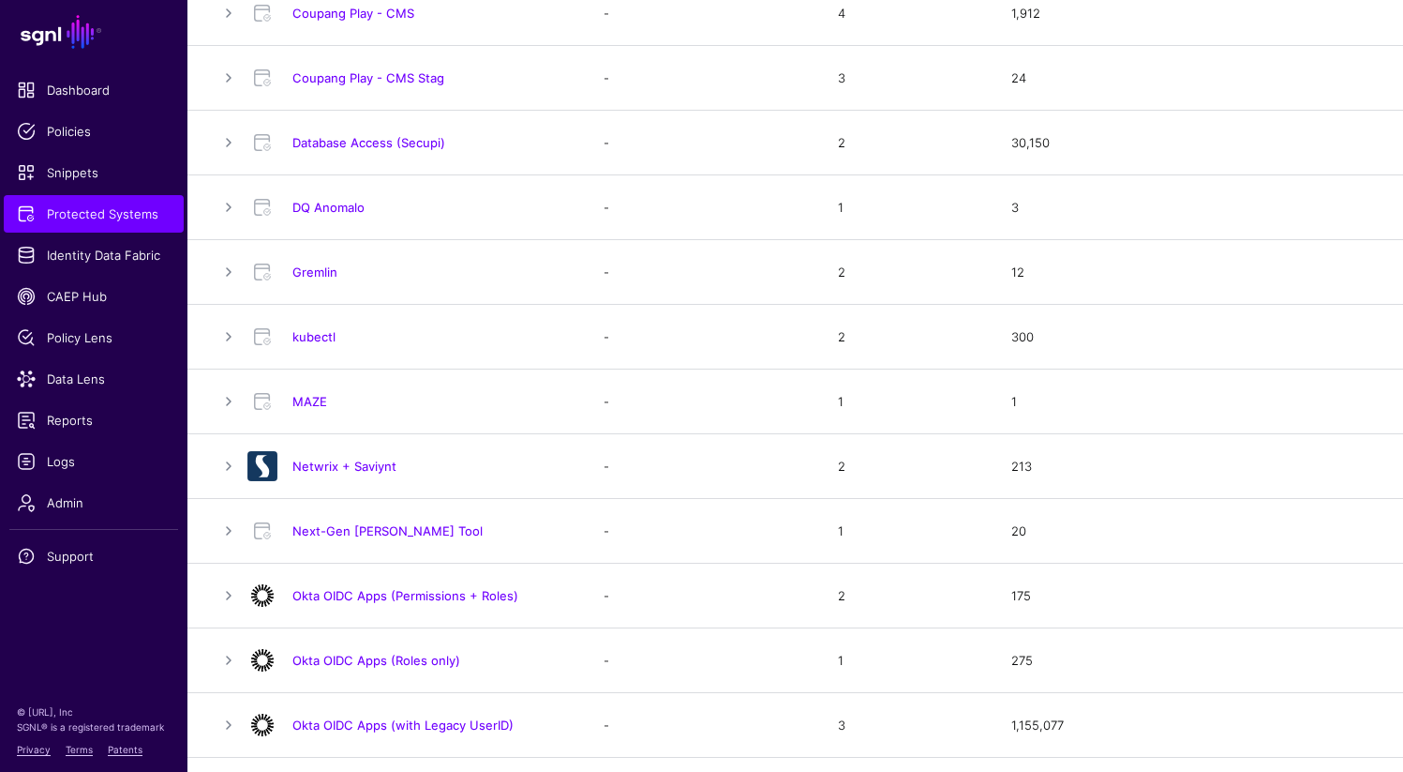
scroll to position [729, 0]
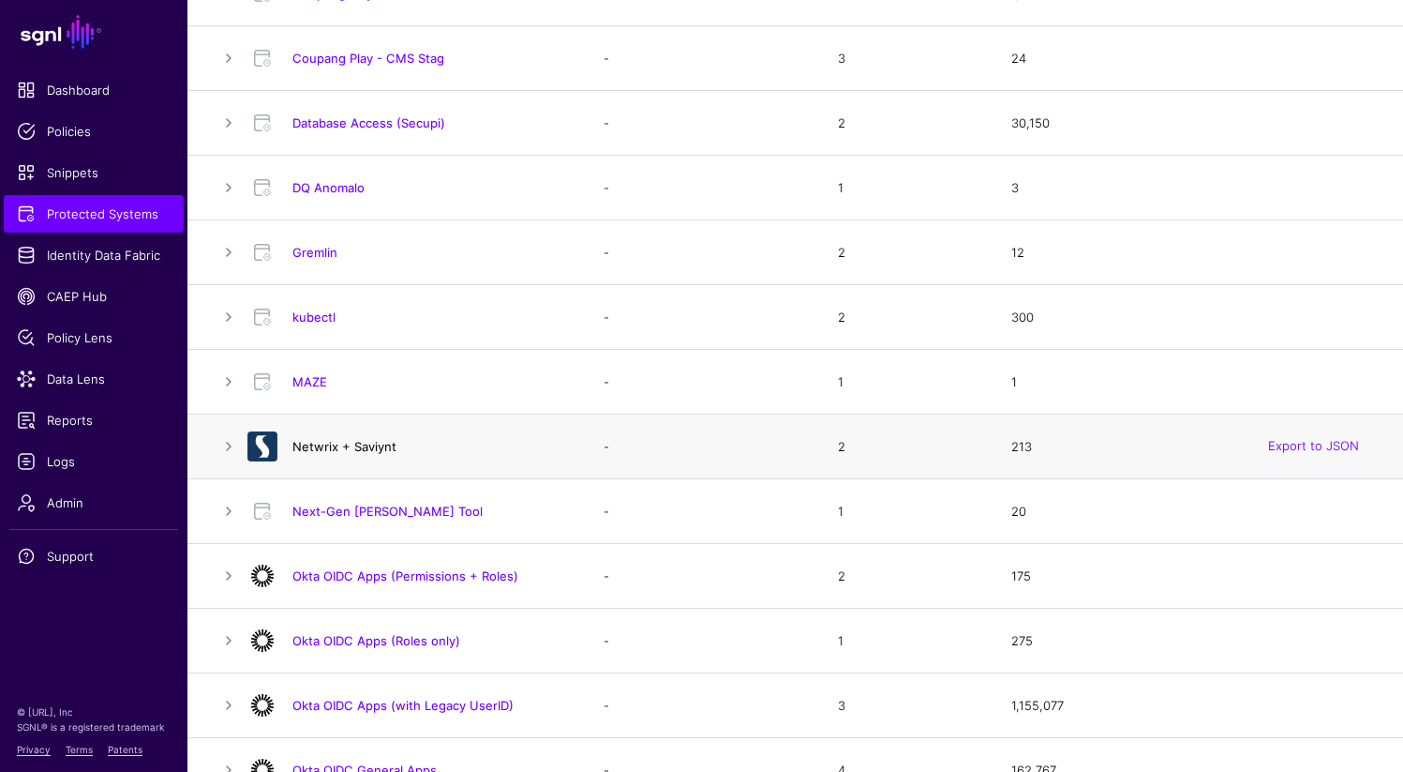
click at [381, 450] on link "Netwrix + Saviynt" at bounding box center [344, 446] width 104 height 15
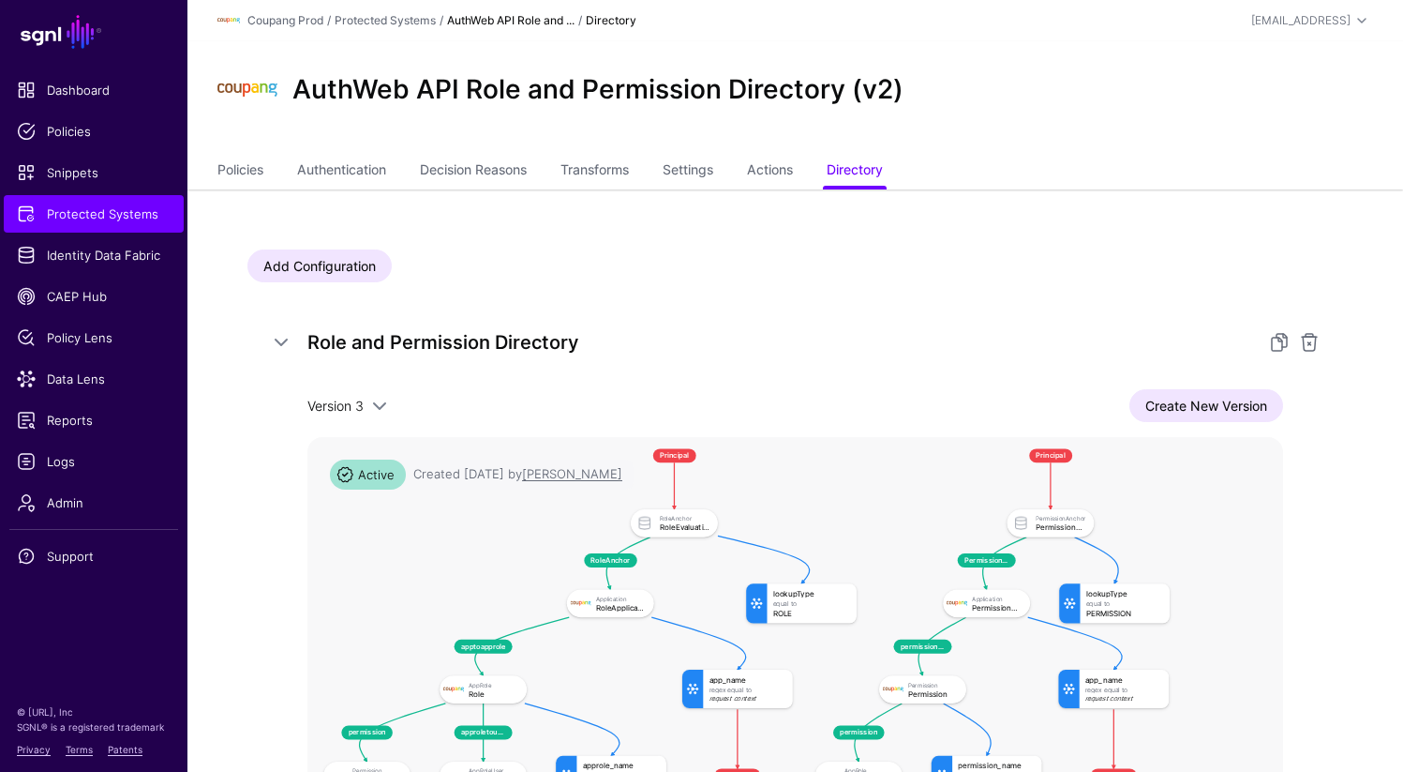
click at [1036, 67] on div "AuthWeb API Role and Permission Directory (v2)" at bounding box center [795, 90] width 1171 height 60
